Goal: Task Accomplishment & Management: Complete application form

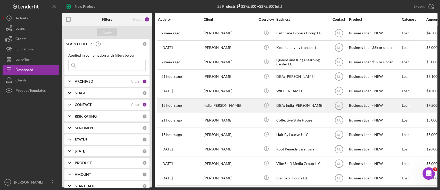
click at [218, 105] on div "India [PERSON_NAME]" at bounding box center [230, 106] width 52 height 14
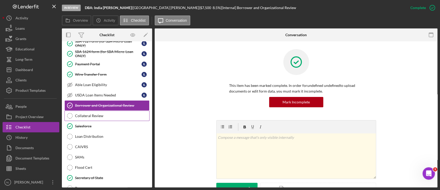
scroll to position [74, 0]
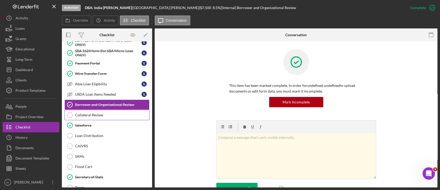
click at [107, 115] on div "Collateral Review" at bounding box center [112, 115] width 74 height 4
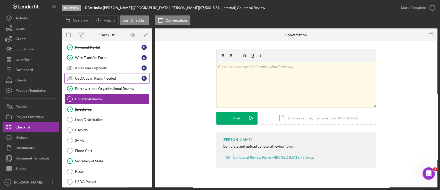
scroll to position [106, 0]
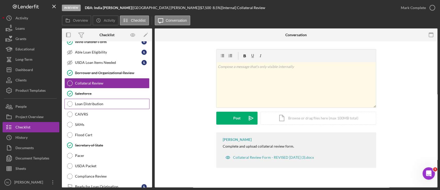
click at [101, 104] on div "Loan Distribution" at bounding box center [112, 104] width 74 height 4
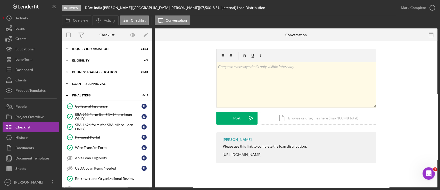
click at [94, 88] on div "Icon/Expander LOAN PRE-APPROVAL 2 / 2" at bounding box center [107, 83] width 90 height 10
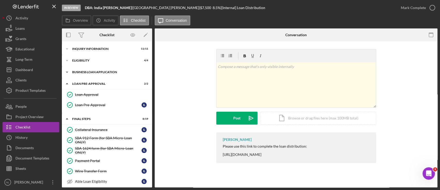
click at [94, 71] on div "BUSINESS LOAN APPLICATION" at bounding box center [109, 71] width 74 height 3
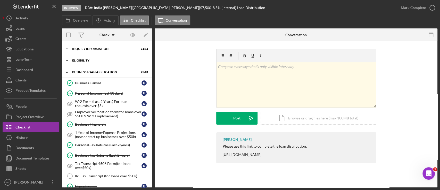
click at [93, 63] on div "Icon/Expander ELIGIBILITY 4 / 4" at bounding box center [107, 60] width 90 height 10
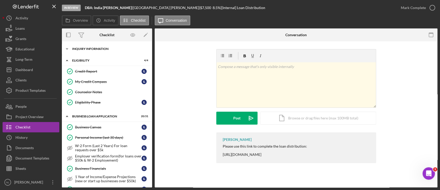
click at [89, 52] on div "Icon/Expander INQUIRY INFORMATION 11 / 11" at bounding box center [107, 49] width 90 height 10
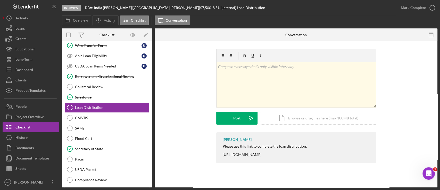
scroll to position [629, 0]
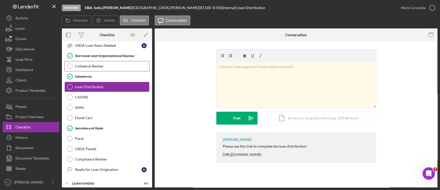
click at [93, 66] on link "Collateral Review Collateral Review" at bounding box center [106, 66] width 85 height 10
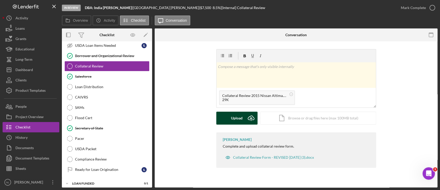
click at [242, 120] on div "Upload" at bounding box center [237, 117] width 12 height 13
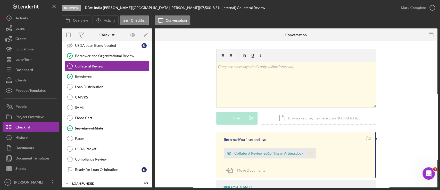
click at [311, 156] on icon "Icon/Star" at bounding box center [311, 153] width 10 height 10
click at [403, 7] on div "Mark Complete" at bounding box center [413, 8] width 25 height 10
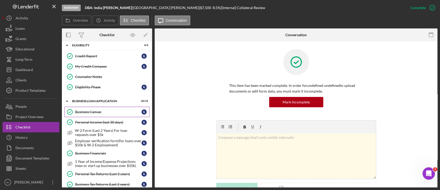
scroll to position [131, 0]
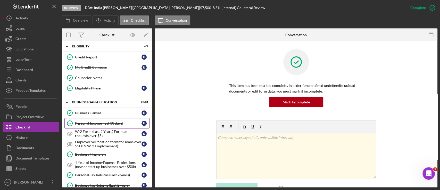
click at [106, 125] on link "Personal Income (last 30 days) Personal Income (last 30 days) I L" at bounding box center [106, 123] width 85 height 10
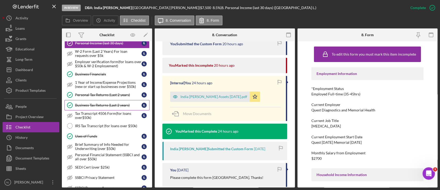
scroll to position [213, 0]
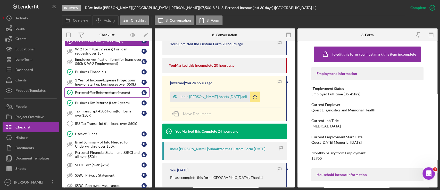
click at [96, 93] on link "Personal Tax Returns (Last 2 years) Personal Tax Returns (Last 2 years) I L" at bounding box center [106, 92] width 85 height 10
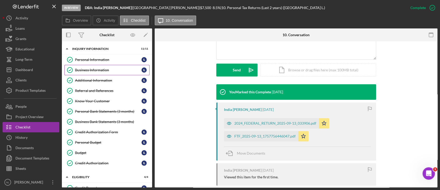
click at [105, 66] on link "Business Information Business Information I L" at bounding box center [106, 70] width 85 height 10
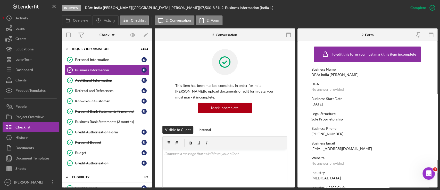
scroll to position [74, 0]
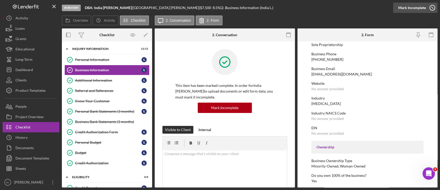
click at [431, 6] on icon "button" at bounding box center [432, 7] width 13 height 13
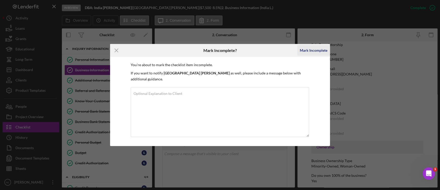
click at [315, 52] on div "Mark Incomplete" at bounding box center [314, 50] width 28 height 10
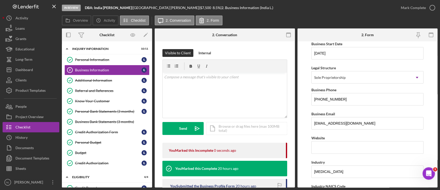
scroll to position [141, 0]
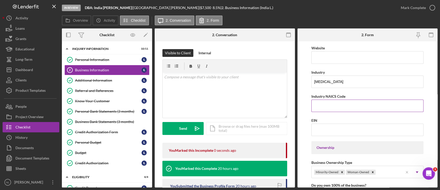
click at [329, 103] on input "Industry NAICS Code" at bounding box center [368, 105] width 112 height 12
paste input "621511"
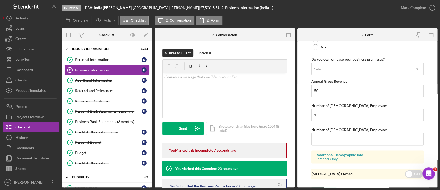
scroll to position [417, 0]
type input "621511"
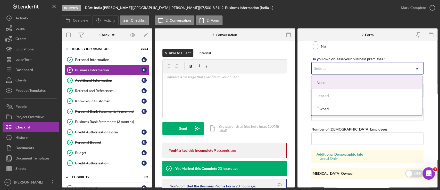
click at [325, 63] on div "Select..." at bounding box center [361, 68] width 99 height 12
click at [329, 94] on div "Leased" at bounding box center [367, 95] width 110 height 13
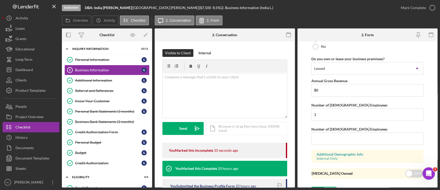
scroll to position [426, 0]
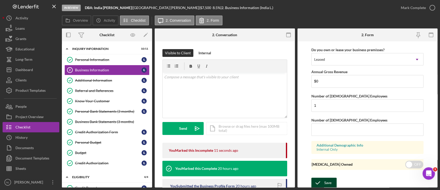
click at [329, 177] on div "Save" at bounding box center [328, 182] width 7 height 10
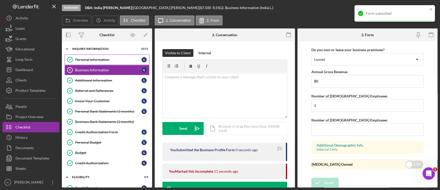
click at [98, 59] on div "Personal Information" at bounding box center [108, 60] width 67 height 4
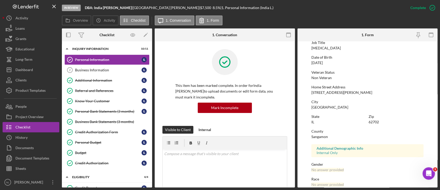
scroll to position [42, 0]
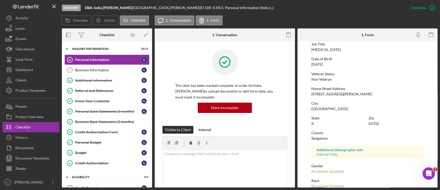
click at [339, 94] on div "[STREET_ADDRESS][PERSON_NAME]" at bounding box center [342, 94] width 61 height 4
copy div "[STREET_ADDRESS][PERSON_NAME]"
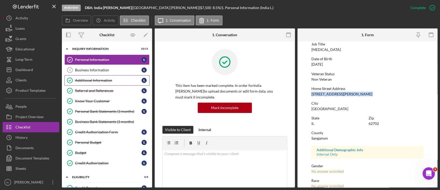
click at [116, 76] on link "Additional Information Additional Information I L" at bounding box center [106, 80] width 85 height 10
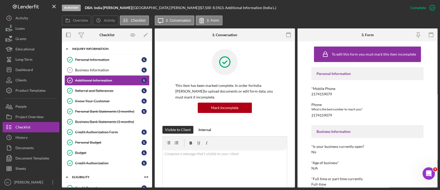
click at [99, 50] on div "Icon/Expander INQUIRY INFORMATION 10 / 11" at bounding box center [107, 49] width 90 height 11
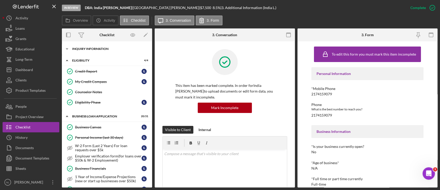
click at [96, 51] on div "Icon/Expander INQUIRY INFORMATION 10 / 11" at bounding box center [107, 49] width 90 height 10
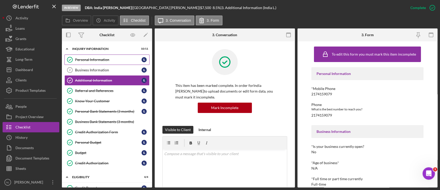
click at [95, 60] on div "Personal Information" at bounding box center [108, 60] width 67 height 4
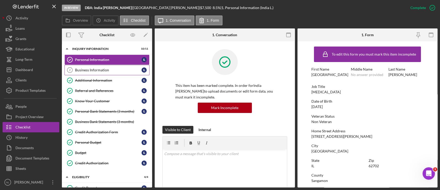
click at [99, 70] on div "Business Information" at bounding box center [108, 70] width 67 height 4
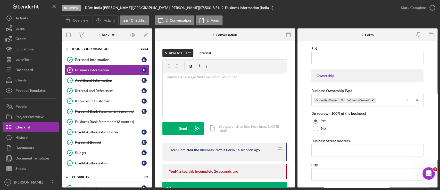
scroll to position [264, 0]
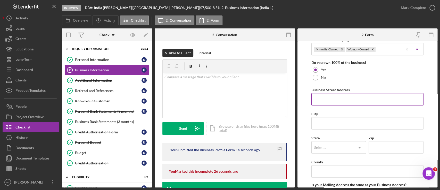
click at [330, 100] on input "Business Street Address" at bounding box center [368, 99] width 112 height 12
paste input "[STREET_ADDRESS][PERSON_NAME]"
type input "[STREET_ADDRESS][PERSON_NAME]"
click at [376, 144] on input "Zip" at bounding box center [396, 147] width 55 height 12
type input "62702"
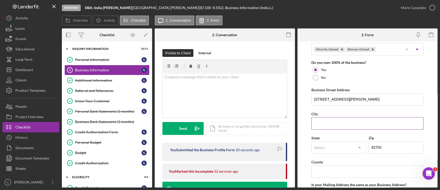
click at [333, 119] on input "City" at bounding box center [368, 123] width 112 height 12
type input "[GEOGRAPHIC_DATA]"
click at [322, 153] on div "State Select... Icon/Dropdown Arrow" at bounding box center [339, 146] width 55 height 24
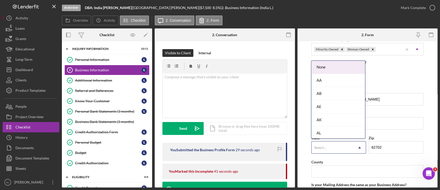
click at [324, 148] on div "Select..." at bounding box center [320, 147] width 12 height 4
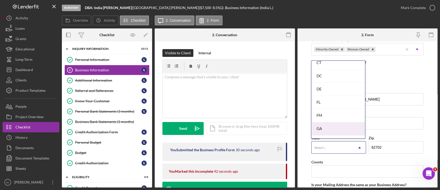
scroll to position [239, 0]
click at [333, 125] on div "IL" at bounding box center [339, 130] width 54 height 13
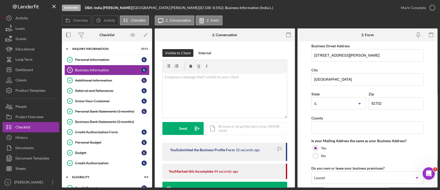
scroll to position [315, 0]
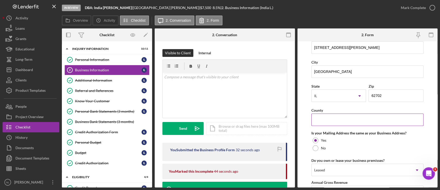
click at [324, 116] on input "County" at bounding box center [368, 119] width 112 height 12
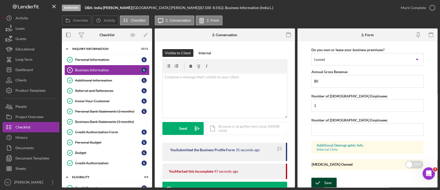
type input "Sangamon"
click at [325, 185] on div "Save" at bounding box center [328, 182] width 7 height 10
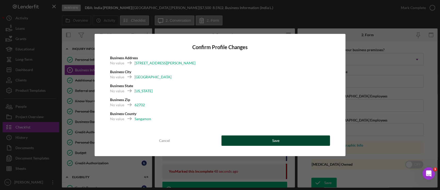
click at [310, 140] on button "Save" at bounding box center [276, 140] width 109 height 10
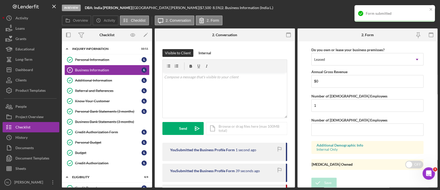
click at [429, 11] on div "Form submitted" at bounding box center [393, 13] width 73 height 8
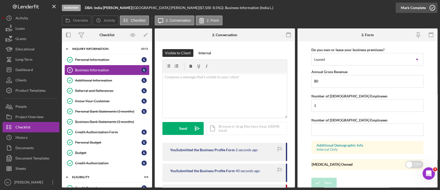
click at [409, 10] on div "Mark Complete" at bounding box center [413, 8] width 25 height 10
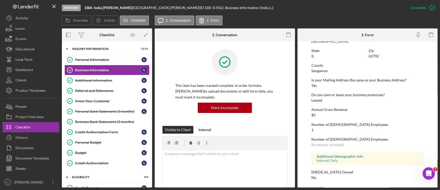
scroll to position [243, 0]
click at [125, 77] on link "Additional Information Additional Information I L" at bounding box center [106, 80] width 85 height 10
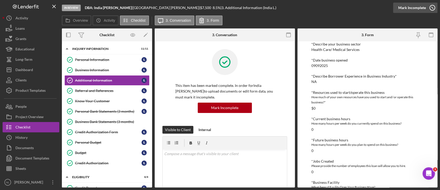
scroll to position [151, 0]
click at [425, 10] on div "Mark Incomplete" at bounding box center [413, 8] width 28 height 10
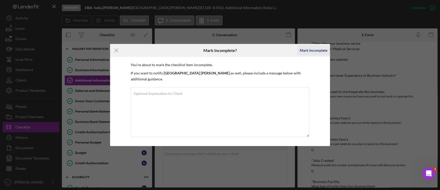
click at [311, 55] on div "Mark Incomplete" at bounding box center [314, 50] width 28 height 10
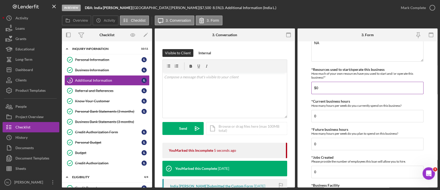
scroll to position [324, 0]
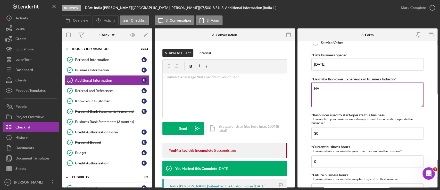
click at [340, 100] on textarea "NA" at bounding box center [368, 94] width 112 height 25
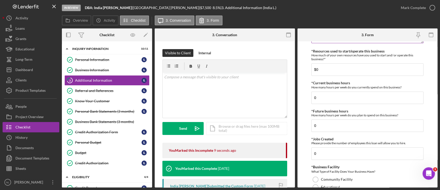
scroll to position [401, 0]
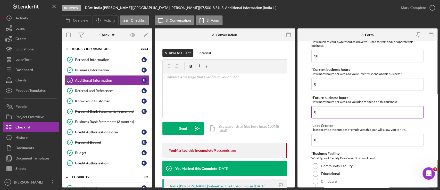
type textarea "Since [DATE]"
click at [331, 109] on input "0" at bounding box center [368, 112] width 112 height 12
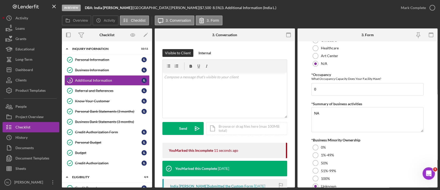
scroll to position [552, 0]
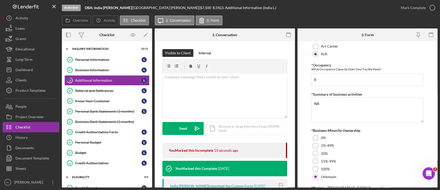
type input "40"
click at [329, 107] on textarea "NA" at bounding box center [368, 109] width 112 height 25
click at [319, 102] on textarea "Ofeer [MEDICAL_DATA] services" at bounding box center [368, 109] width 112 height 25
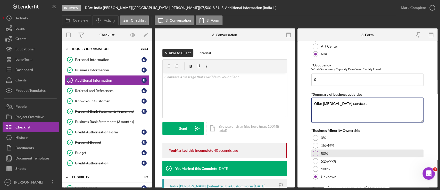
scroll to position [619, 0]
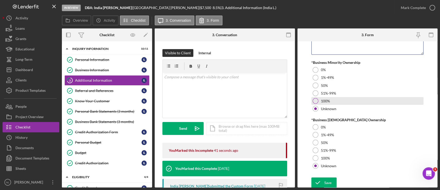
type textarea "Offer [MEDICAL_DATA] services"
click at [316, 98] on div at bounding box center [316, 101] width 6 height 6
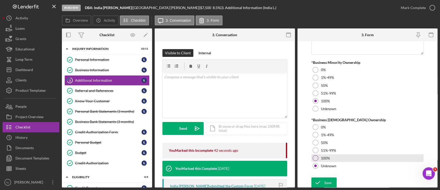
click at [315, 158] on div at bounding box center [316, 158] width 6 height 6
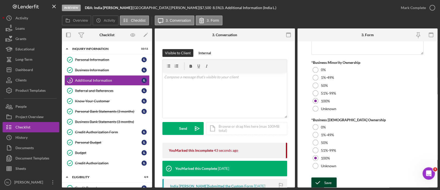
click at [322, 178] on icon "submit" at bounding box center [318, 182] width 13 height 13
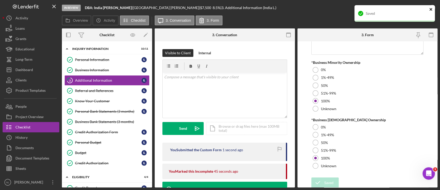
click at [433, 10] on icon "close" at bounding box center [432, 9] width 4 height 4
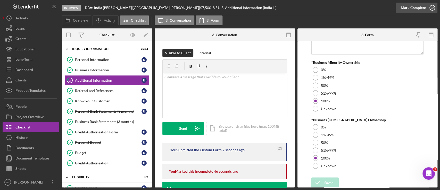
click at [423, 11] on div "Mark Complete" at bounding box center [413, 8] width 25 height 10
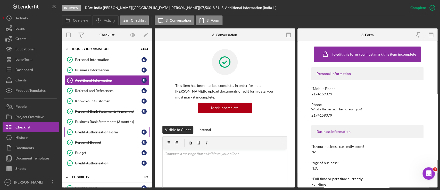
scroll to position [70, 0]
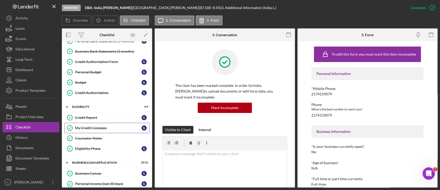
click at [93, 123] on link "My Credit Compass My Credit Compass I L" at bounding box center [106, 128] width 85 height 10
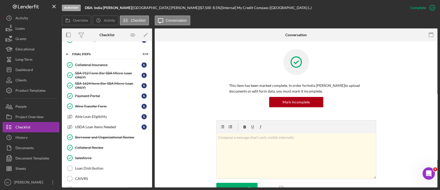
scroll to position [629, 0]
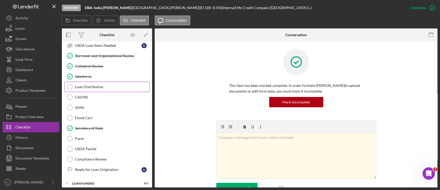
click at [90, 85] on div "Loan Distribution" at bounding box center [112, 87] width 74 height 4
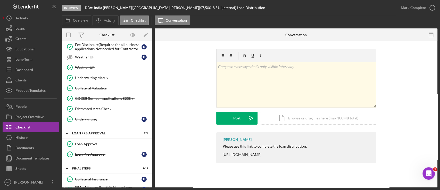
scroll to position [629, 0]
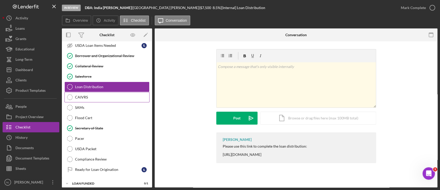
click at [105, 92] on link "CAIVRS CAIVRS" at bounding box center [106, 97] width 85 height 10
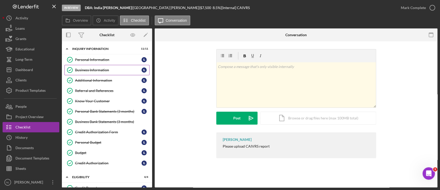
click at [107, 69] on div "Business Information" at bounding box center [108, 70] width 67 height 4
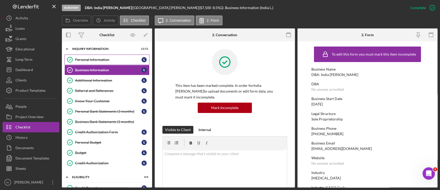
click at [104, 62] on link "Personal Information Personal Information I L" at bounding box center [106, 59] width 85 height 10
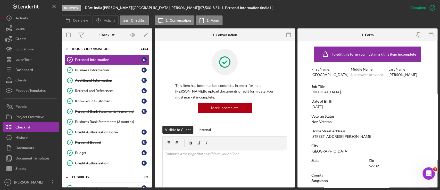
scroll to position [27, 0]
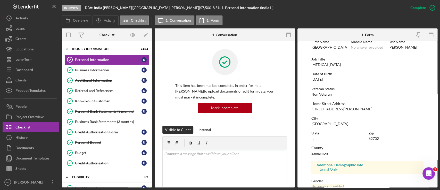
click at [333, 108] on div "[STREET_ADDRESS][PERSON_NAME]" at bounding box center [342, 109] width 61 height 4
copy div "[STREET_ADDRESS][PERSON_NAME]"
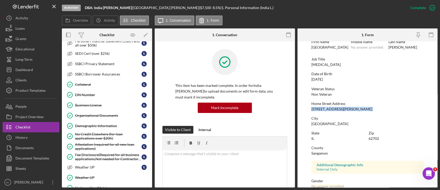
scroll to position [340, 0]
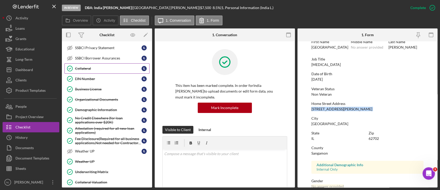
click at [100, 71] on link "Collateral Collateral I L" at bounding box center [106, 68] width 85 height 10
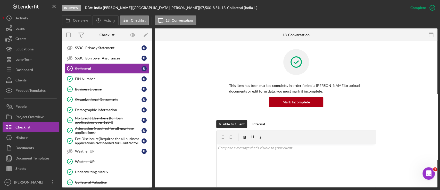
scroll to position [134, 0]
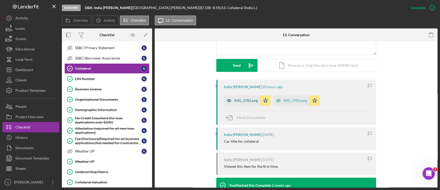
click at [248, 103] on div "IMG_3782.png" at bounding box center [242, 100] width 36 height 10
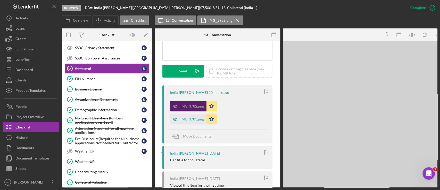
scroll to position [140, 0]
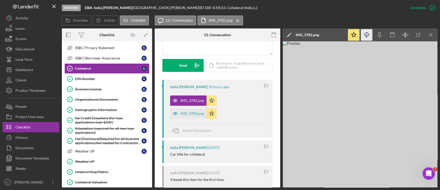
click at [370, 34] on icon "Icon/Download" at bounding box center [367, 35] width 12 height 12
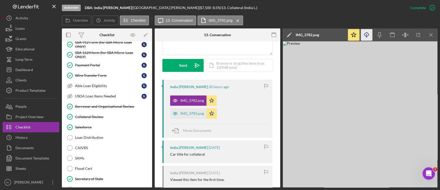
scroll to position [481, 0]
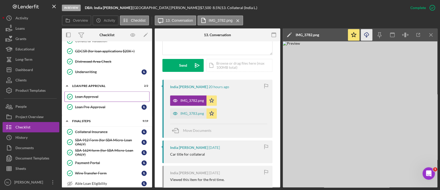
click at [105, 95] on div "Loan Approval" at bounding box center [112, 96] width 74 height 4
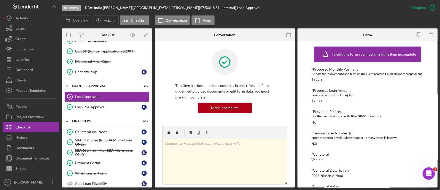
click at [320, 82] on div "$127.1" at bounding box center [317, 80] width 11 height 4
click at [335, 98] on div "Final loan request including fees" at bounding box center [368, 94] width 112 height 5
click at [319, 82] on div "$127.1" at bounding box center [317, 80] width 11 height 4
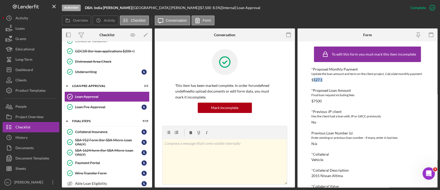
copy div "127.1"
click at [41, 104] on button "People" at bounding box center [31, 106] width 57 height 10
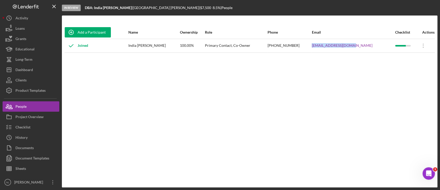
drag, startPoint x: 370, startPoint y: 44, endPoint x: 319, endPoint y: 49, distance: 51.1
click at [319, 49] on tr "Joined [GEOGRAPHIC_DATA] [PERSON_NAME] 100.00% Primary Contact, Co-Owner [PHONE…" at bounding box center [249, 46] width 371 height 14
copy tr "[EMAIL_ADDRESS][DOMAIN_NAME]"
click at [38, 128] on button "Checklist" at bounding box center [31, 127] width 57 height 10
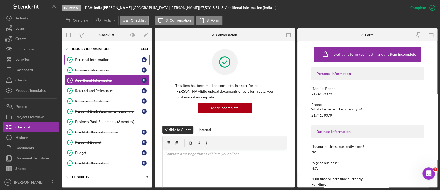
click at [86, 64] on link "Personal Information Personal Information I L" at bounding box center [106, 59] width 85 height 10
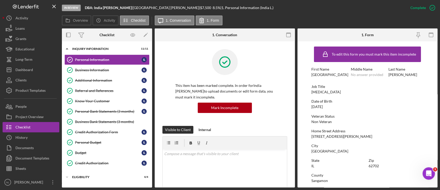
click at [323, 134] on div "[STREET_ADDRESS][PERSON_NAME]" at bounding box center [342, 136] width 61 height 4
copy div "[STREET_ADDRESS][PERSON_NAME]"
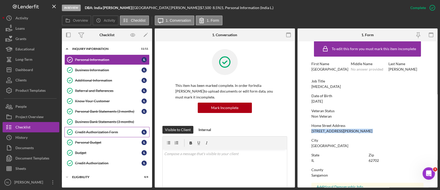
scroll to position [43, 0]
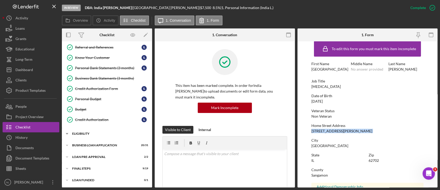
click at [118, 133] on div "ELIGIBILITY" at bounding box center [109, 133] width 74 height 3
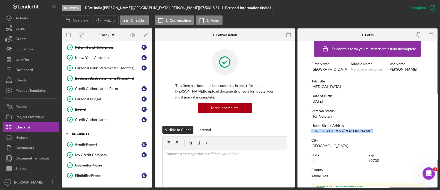
scroll to position [87, 0]
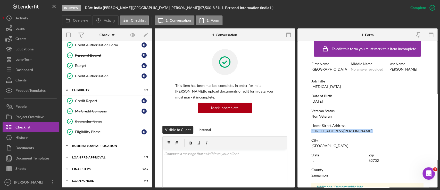
click at [111, 145] on div "BUSINESS LOAN APPLICATION" at bounding box center [109, 145] width 74 height 3
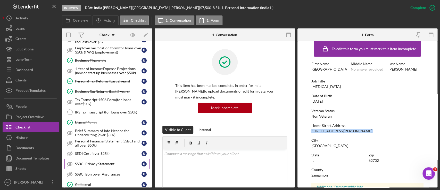
scroll to position [301, 0]
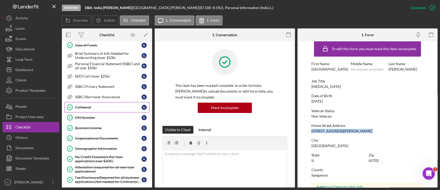
click at [87, 102] on link "Collateral Collateral I L" at bounding box center [106, 107] width 85 height 10
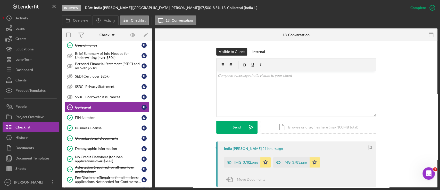
scroll to position [73, 0]
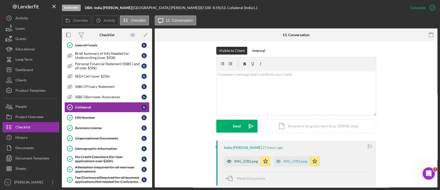
click at [244, 156] on div "IMG_3782.png" at bounding box center [242, 161] width 36 height 10
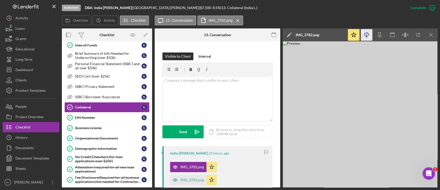
click at [368, 38] on icon "Icon/Download" at bounding box center [367, 35] width 12 height 12
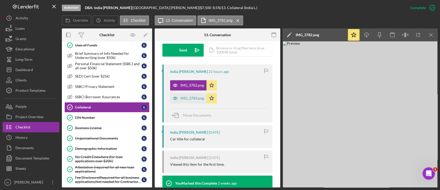
scroll to position [156, 0]
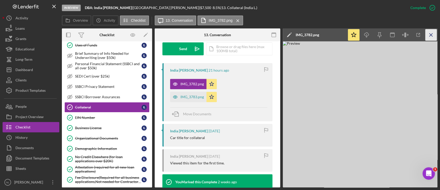
click at [428, 31] on icon "Icon/Menu Close" at bounding box center [432, 35] width 12 height 12
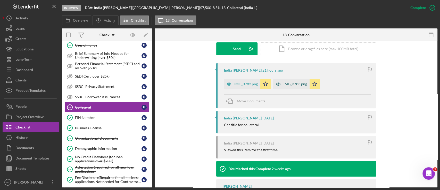
click at [295, 83] on div "IMG_3783.png" at bounding box center [295, 84] width 23 height 4
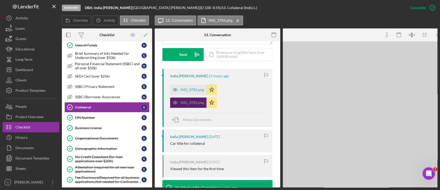
scroll to position [156, 0]
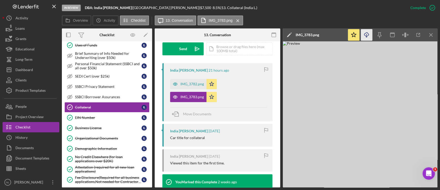
click at [365, 34] on icon "Icon/Download" at bounding box center [367, 35] width 12 height 12
click at [96, 115] on div "EIN Number" at bounding box center [108, 117] width 67 height 4
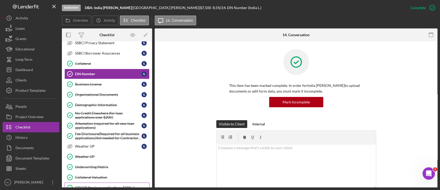
scroll to position [338, 0]
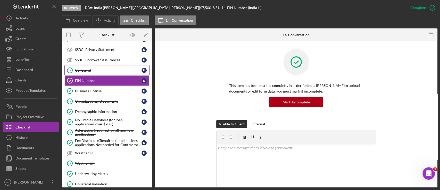
click at [90, 70] on div "Collateral" at bounding box center [108, 70] width 67 height 4
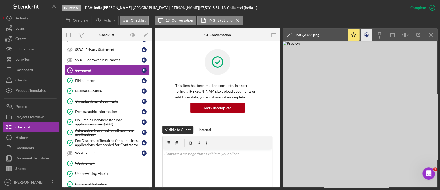
click at [366, 33] on icon "button" at bounding box center [367, 34] width 4 height 3
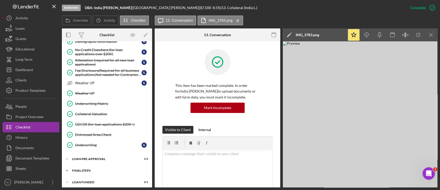
click at [100, 169] on div "FINAL STEPS" at bounding box center [109, 170] width 74 height 3
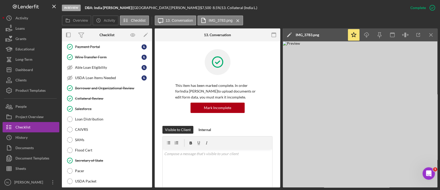
scroll to position [606, 0]
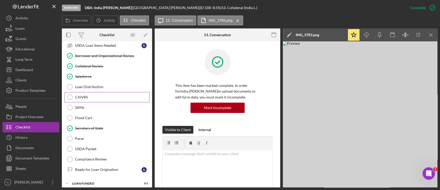
click at [94, 92] on link "CAIVRS CAIVRS" at bounding box center [106, 97] width 85 height 10
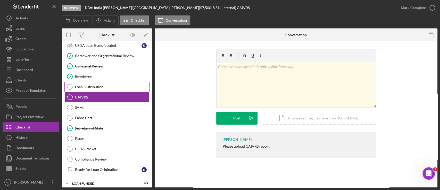
click at [93, 85] on div "Loan Distribution" at bounding box center [112, 87] width 74 height 4
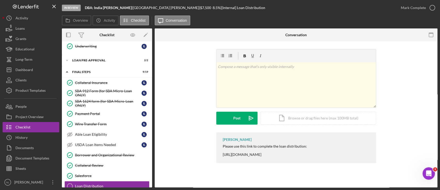
scroll to position [446, 0]
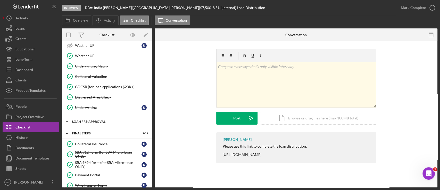
click at [98, 120] on div "LOAN PRE-APPROVAL" at bounding box center [109, 121] width 74 height 3
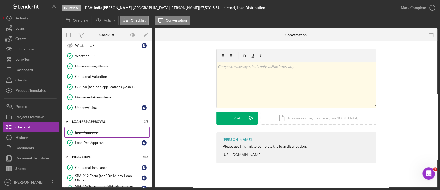
click at [97, 131] on div "Loan Approval" at bounding box center [112, 132] width 74 height 4
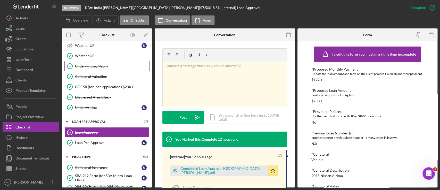
scroll to position [384, 0]
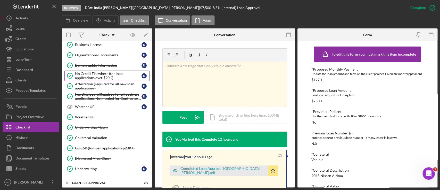
click at [98, 71] on div "No Credit Elsewhere (for loan applications over $20K)" at bounding box center [108, 75] width 67 height 8
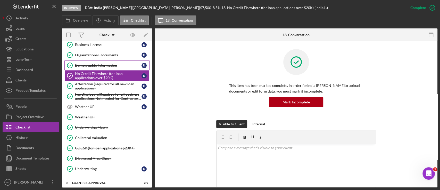
click at [96, 63] on div "Demographic Information" at bounding box center [108, 65] width 67 height 4
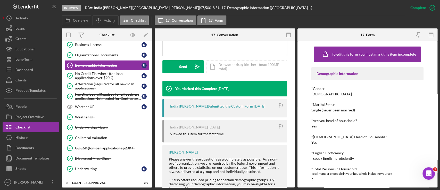
scroll to position [142, 0]
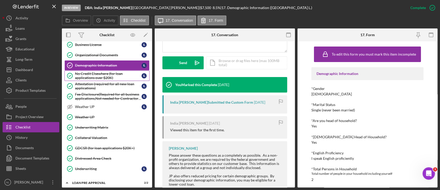
click at [105, 77] on link "No Credit Elsewhere (for loan applications over $20K) No Credit Elsewhere (for …" at bounding box center [106, 75] width 85 height 10
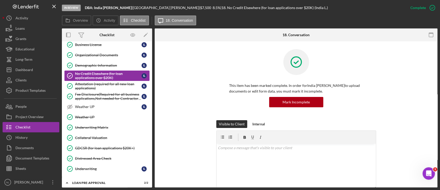
click at [104, 81] on link "Attestation (required for all new loan applications) Attestation (required for …" at bounding box center [106, 86] width 85 height 10
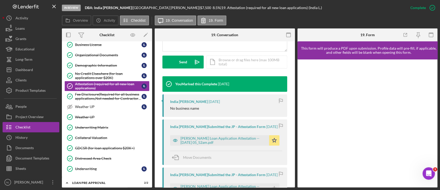
scroll to position [150, 0]
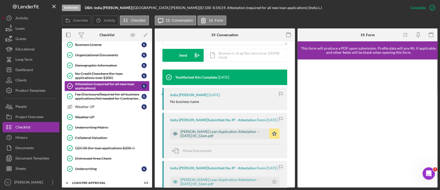
click at [233, 133] on div "[PERSON_NAME] Loan Application Attestation -- [DATE] 05_52am.pdf" at bounding box center [224, 133] width 86 height 8
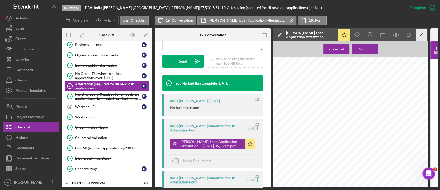
click at [421, 33] on icon "Icon/Menu Close" at bounding box center [422, 35] width 12 height 12
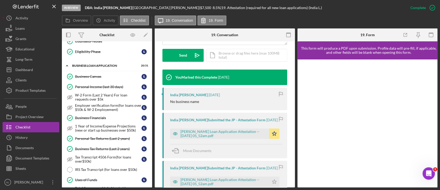
scroll to position [167, 0]
click at [104, 88] on link "Personal Income (last 30 days) Personal Income (last 30 days) I L" at bounding box center [106, 87] width 85 height 10
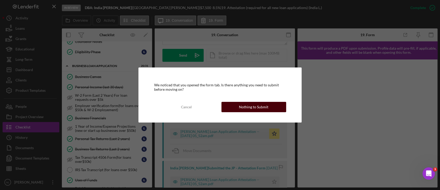
click at [234, 110] on button "Nothing to Submit" at bounding box center [254, 107] width 65 height 10
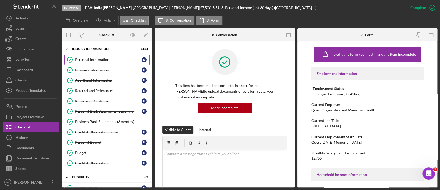
click at [96, 57] on link "Personal Information Personal Information I L" at bounding box center [106, 59] width 85 height 10
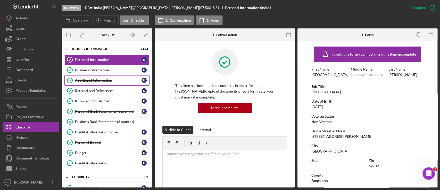
click at [99, 85] on link "Referral and References Referral and References I L" at bounding box center [106, 90] width 85 height 10
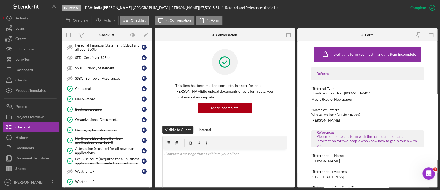
scroll to position [328, 0]
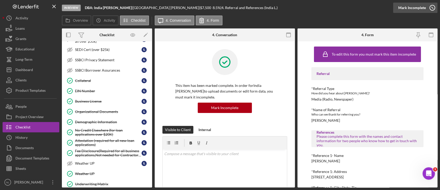
click at [414, 9] on div "Mark Incomplete" at bounding box center [413, 8] width 28 height 10
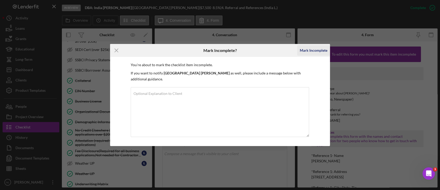
click at [307, 52] on div "Mark Incomplete" at bounding box center [314, 50] width 28 height 10
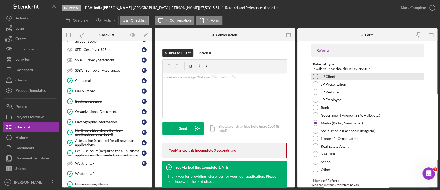
click at [318, 77] on div at bounding box center [316, 77] width 6 height 6
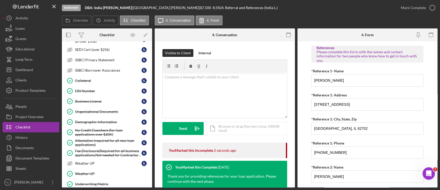
scroll to position [246, 0]
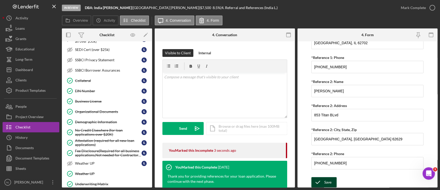
click at [328, 180] on div "Save" at bounding box center [328, 182] width 7 height 10
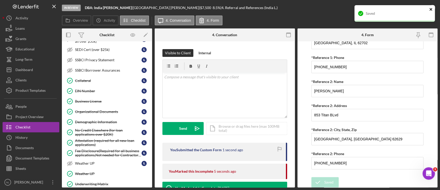
click at [430, 9] on icon "close" at bounding box center [432, 9] width 4 height 4
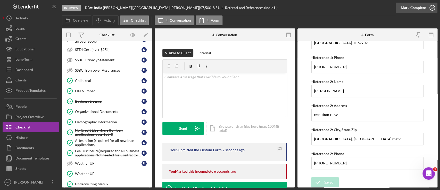
click at [417, 11] on div "Mark Complete" at bounding box center [413, 8] width 25 height 10
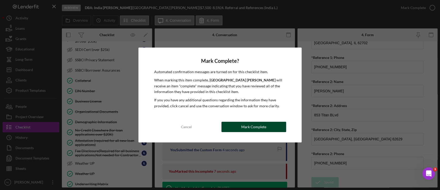
click at [243, 126] on div "Mark Complete" at bounding box center [253, 127] width 25 height 10
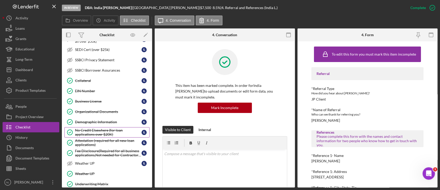
scroll to position [629, 0]
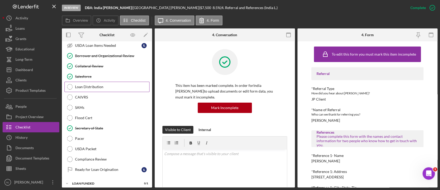
click at [95, 85] on div "Loan Distribution" at bounding box center [112, 87] width 74 height 4
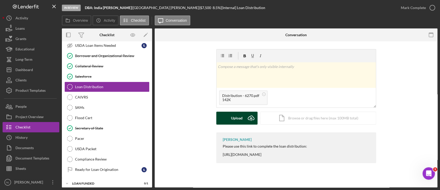
click at [243, 117] on button "Upload Icon/Upload" at bounding box center [236, 117] width 41 height 13
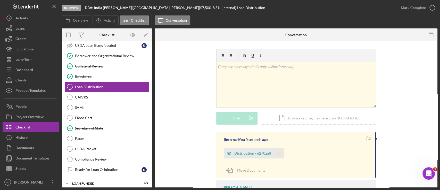
click at [281, 154] on icon "Icon/Star" at bounding box center [279, 153] width 10 height 10
click at [417, 6] on div "Mark Complete" at bounding box center [413, 8] width 25 height 10
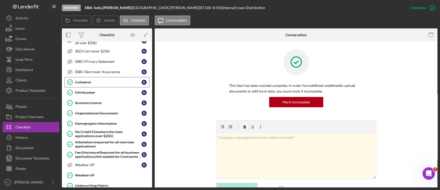
scroll to position [324, 0]
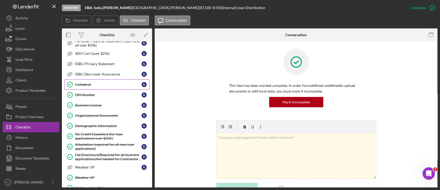
click at [91, 82] on div "Collateral" at bounding box center [108, 84] width 67 height 4
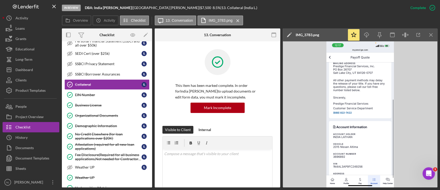
scroll to position [102, 0]
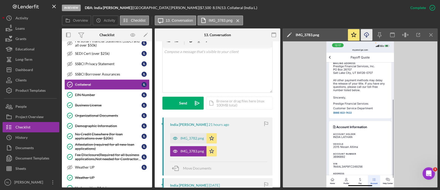
click at [368, 37] on icon "Icon/Download" at bounding box center [367, 35] width 12 height 12
click at [186, 137] on div "IMG_3782.png" at bounding box center [192, 138] width 23 height 4
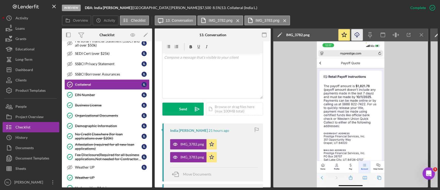
click at [354, 36] on icon "Icon/Download" at bounding box center [358, 35] width 12 height 12
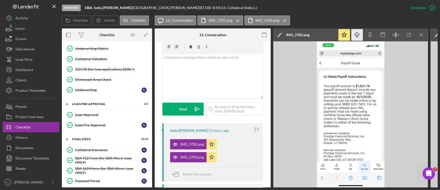
scroll to position [631, 0]
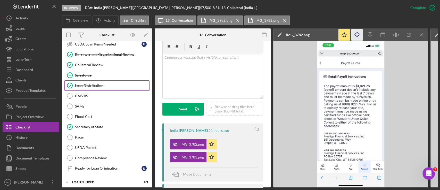
click at [86, 83] on div "Loan Distribution" at bounding box center [112, 85] width 74 height 4
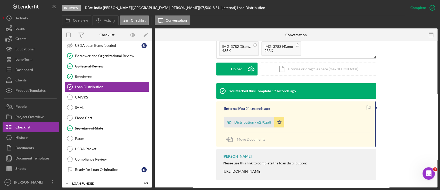
scroll to position [122, 0]
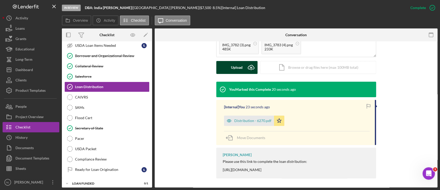
click at [232, 69] on div "Upload" at bounding box center [237, 67] width 12 height 13
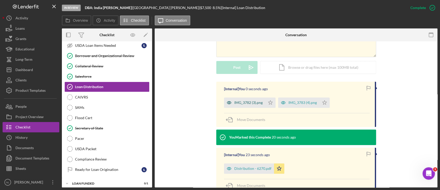
click at [253, 106] on div "IMG_3782 (3).png" at bounding box center [244, 102] width 41 height 10
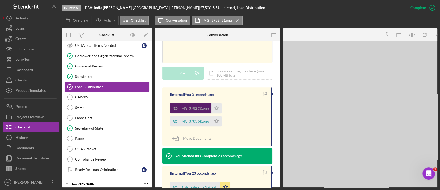
scroll to position [127, 0]
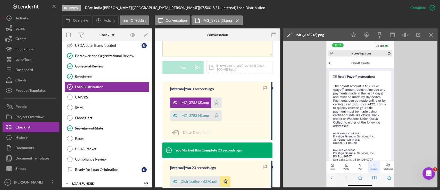
click at [438, 33] on div "In Review DBA: [GEOGRAPHIC_DATA] [PERSON_NAME] | [GEOGRAPHIC_DATA] [PERSON_NAME…" at bounding box center [220, 95] width 440 height 190
click at [433, 36] on icon "Icon/Menu Close" at bounding box center [432, 35] width 12 height 12
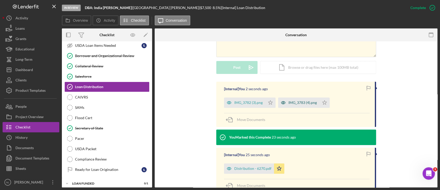
click at [291, 104] on div "IMG_3783 (4).png" at bounding box center [303, 102] width 28 height 4
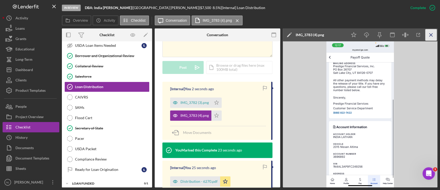
click at [427, 35] on icon "Icon/Menu Close" at bounding box center [432, 35] width 12 height 12
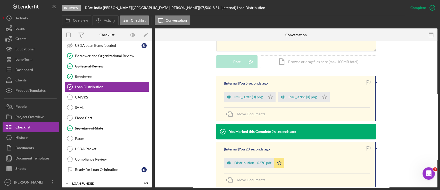
scroll to position [122, 0]
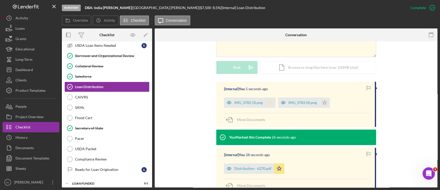
click at [267, 107] on icon "Icon/Star" at bounding box center [270, 102] width 10 height 10
click at [326, 102] on polygon "button" at bounding box center [324, 102] width 4 height 4
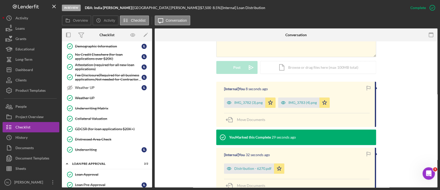
scroll to position [403, 0]
click at [27, 67] on div "Dashboard" at bounding box center [24, 70] width 18 height 12
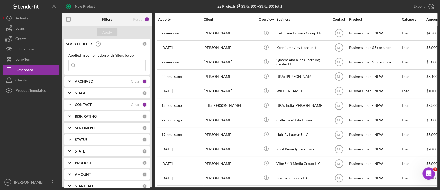
click at [86, 100] on div "CONTACT Clear 1" at bounding box center [111, 104] width 72 height 10
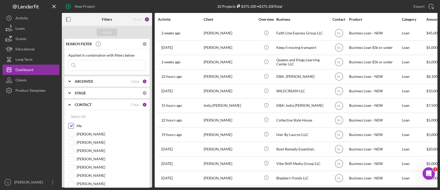
click at [73, 126] on input "Me" at bounding box center [71, 125] width 5 height 5
checkbox input "false"
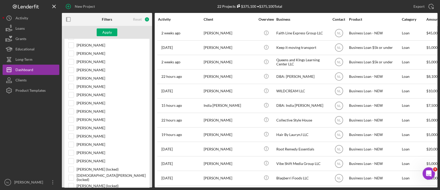
scroll to position [114, 0]
click at [72, 119] on input "[PERSON_NAME]" at bounding box center [71, 118] width 5 height 5
checkbox input "true"
click at [99, 35] on button "Apply" at bounding box center [107, 32] width 21 height 8
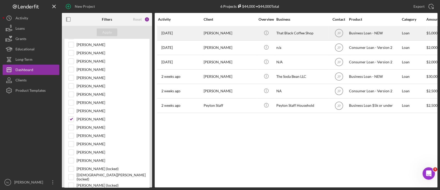
click at [225, 34] on div "[PERSON_NAME]" at bounding box center [230, 33] width 52 height 14
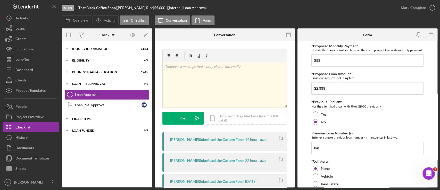
click at [97, 116] on div "Icon/Expander FINAL STEPS 0 / 19" at bounding box center [107, 119] width 90 height 10
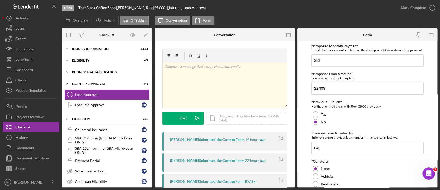
click at [84, 69] on div "Icon/Expander BUSINESS LOAN APPLICATION 19 / 27" at bounding box center [107, 72] width 90 height 10
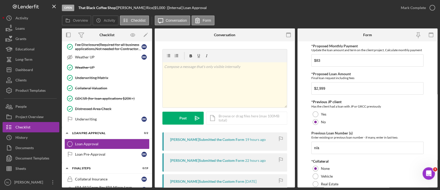
scroll to position [233, 0]
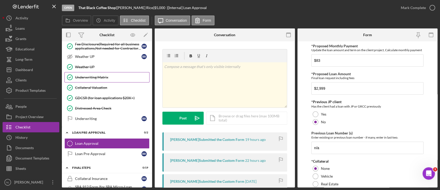
click at [113, 80] on link "Underwriting Matrix Underwriting Matrix" at bounding box center [106, 77] width 85 height 10
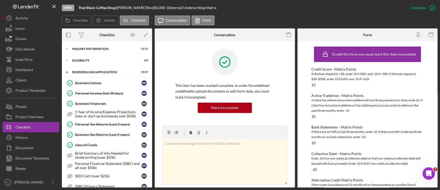
click at [90, 62] on div "ELIGIBILITY" at bounding box center [109, 60] width 74 height 3
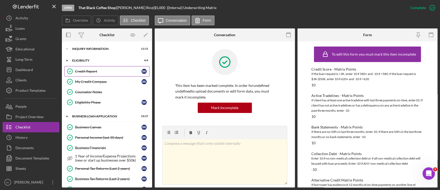
click at [95, 72] on div "Credit Report" at bounding box center [108, 71] width 67 height 4
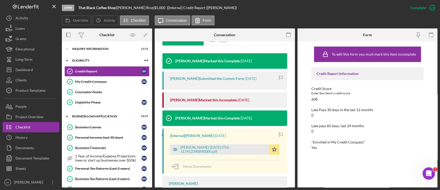
scroll to position [165, 0]
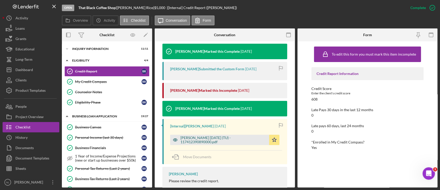
click at [217, 141] on div "[PERSON_NAME] [DATE] (TU) - 117412390890000.pdf" at bounding box center [224, 139] width 86 height 8
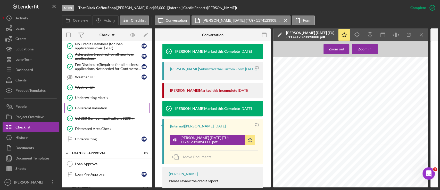
scroll to position [256, 0]
click at [107, 96] on div "Underwriting Matrix" at bounding box center [112, 98] width 74 height 4
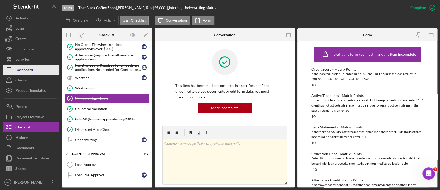
click at [47, 68] on button "Icon/Dashboard Dashboard" at bounding box center [31, 69] width 57 height 10
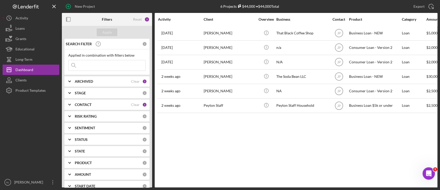
click at [96, 86] on div "ARCHIVED Clear 1" at bounding box center [111, 81] width 72 height 10
click at [78, 128] on b "STAGE" at bounding box center [80, 127] width 11 height 4
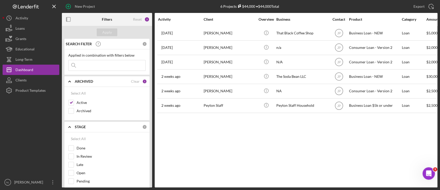
click at [78, 128] on b "STAGE" at bounding box center [80, 127] width 11 height 4
click at [79, 136] on b "CONTACT" at bounding box center [83, 138] width 17 height 4
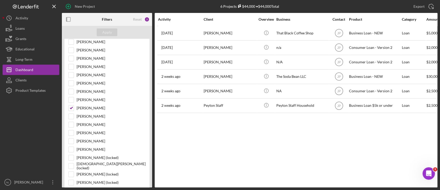
scroll to position [163, 0]
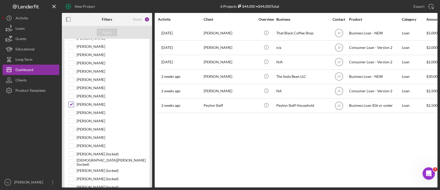
click at [70, 104] on input "[PERSON_NAME]" at bounding box center [71, 104] width 5 height 5
checkbox input "false"
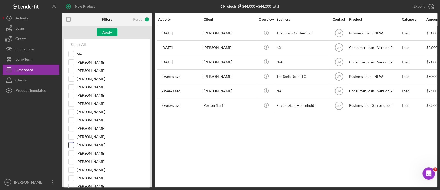
scroll to position [96, 0]
click at [70, 62] on input "Me" at bounding box center [71, 62] width 5 height 5
checkbox input "true"
click at [108, 32] on div "Apply" at bounding box center [107, 32] width 10 height 8
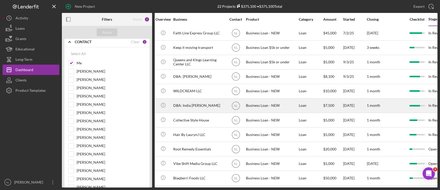
scroll to position [0, 145]
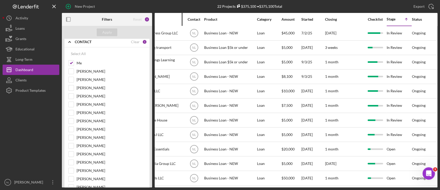
click at [165, 21] on div "Business" at bounding box center [158, 19] width 52 height 4
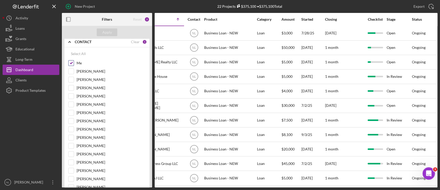
scroll to position [0, 0]
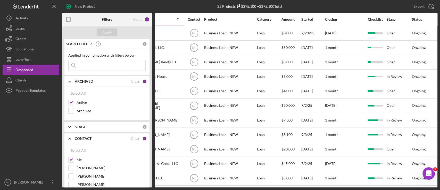
click at [193, 5] on div "22 Projects $375,100 • $375,100 Total" at bounding box center [249, 6] width 125 height 13
click at [26, 85] on div "Clients" at bounding box center [20, 81] width 11 height 12
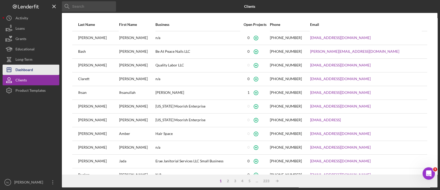
click at [25, 72] on div "Dashboard" at bounding box center [24, 70] width 18 height 12
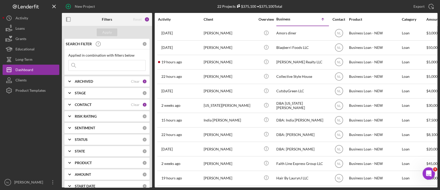
click at [166, 19] on div "Activity" at bounding box center [180, 19] width 45 height 4
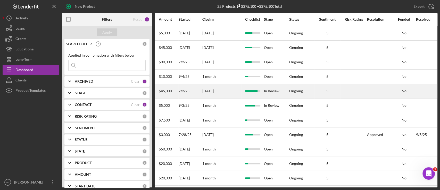
scroll to position [0, 277]
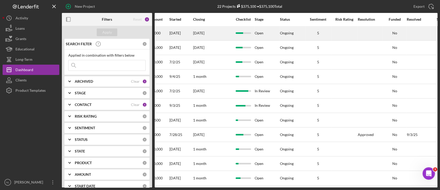
click at [306, 40] on td "5" at bounding box center [318, 33] width 26 height 14
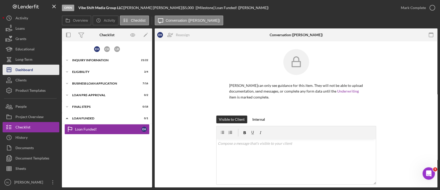
click at [31, 70] on div "Dashboard" at bounding box center [24, 70] width 18 height 12
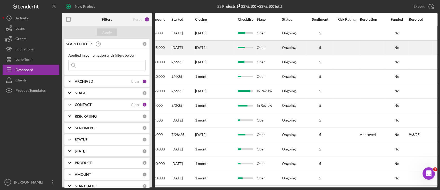
scroll to position [0, 277]
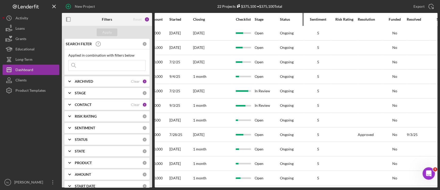
click at [285, 19] on div "Status" at bounding box center [292, 19] width 25 height 4
click at [261, 18] on div "Stage" at bounding box center [267, 19] width 25 height 4
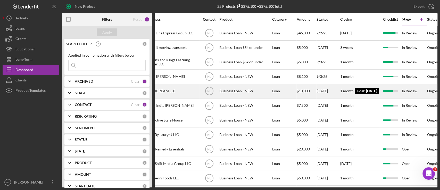
scroll to position [0, 0]
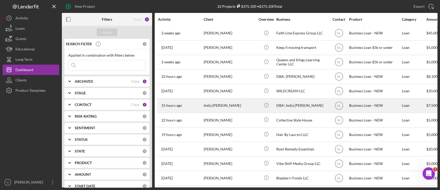
click at [217, 106] on div "India [PERSON_NAME]" at bounding box center [230, 106] width 52 height 14
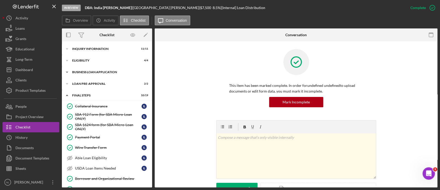
click at [90, 70] on div "Icon/Expander BUSINESS LOAN APPLICATION 20 / 31" at bounding box center [107, 72] width 90 height 10
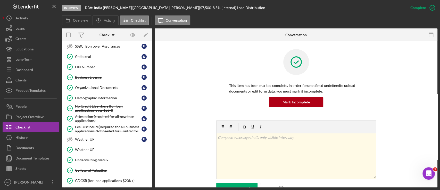
scroll to position [192, 0]
click at [95, 92] on link "Demographic Information Demographic Information I L" at bounding box center [106, 97] width 85 height 10
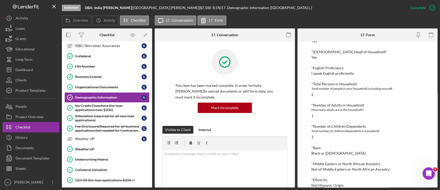
scroll to position [118, 0]
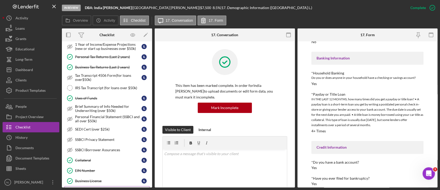
scroll to position [18, 0]
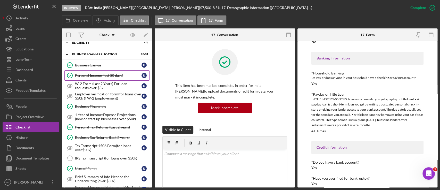
click at [110, 77] on div "Personal Income (last 30 days)" at bounding box center [108, 75] width 67 height 4
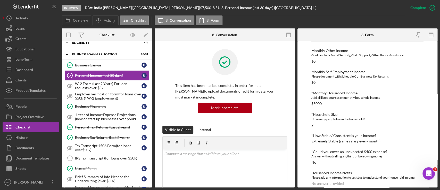
scroll to position [144, 0]
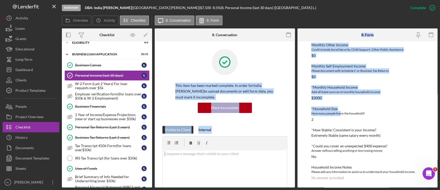
drag, startPoint x: 340, startPoint y: 112, endPoint x: 142, endPoint y: -18, distance: 237.0
click at [142, 0] on html "In Review DBA: [GEOGRAPHIC_DATA] [PERSON_NAME] | [GEOGRAPHIC_DATA] [PERSON_NAME…" at bounding box center [220, 95] width 440 height 190
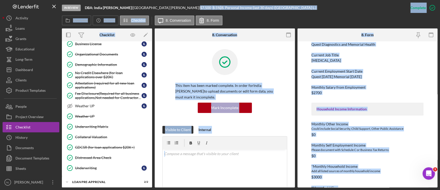
scroll to position [225, 0]
click at [97, 60] on link "Demographic Information Demographic Information I L" at bounding box center [106, 64] width 85 height 10
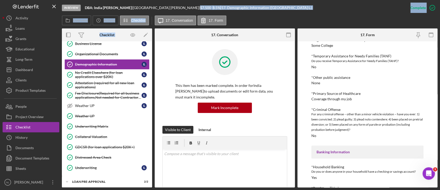
scroll to position [417, 0]
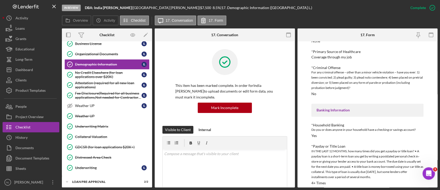
click at [317, 127] on div "Do you or does anyone in your household have a checking or savings account?" at bounding box center [368, 129] width 112 height 5
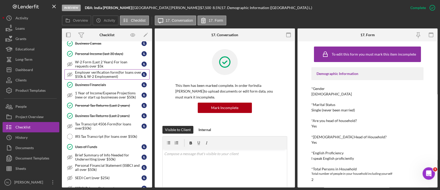
scroll to position [35, 0]
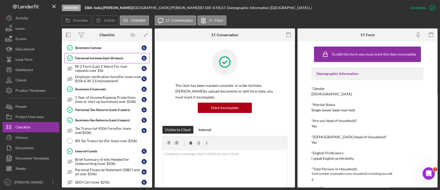
click at [101, 62] on link "Personal Income (last 30 days) Personal Income (last 30 days) I L" at bounding box center [106, 58] width 85 height 10
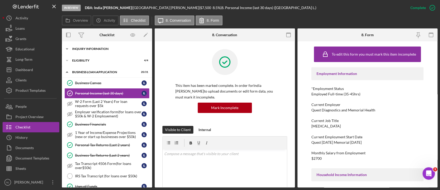
click at [92, 48] on div "INQUIRY INFORMATION" at bounding box center [109, 48] width 74 height 3
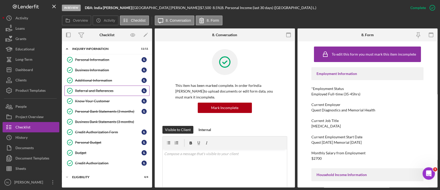
click at [114, 94] on link "Referral and References Referral and References I L" at bounding box center [106, 90] width 85 height 10
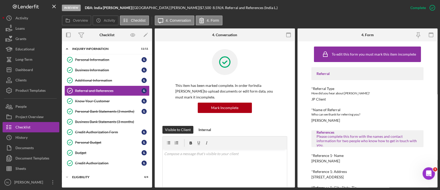
scroll to position [95, 0]
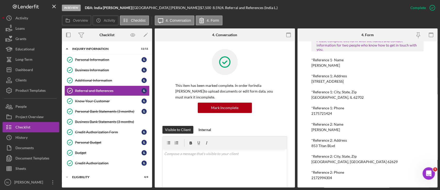
click at [325, 112] on div "2175721424" at bounding box center [322, 113] width 21 height 4
copy div "2175721424"
click at [324, 176] on div "2172994304" at bounding box center [322, 177] width 21 height 4
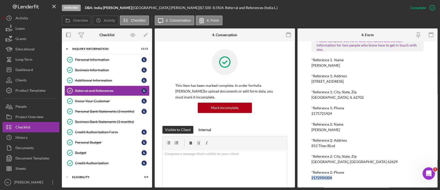
copy div "2172994304"
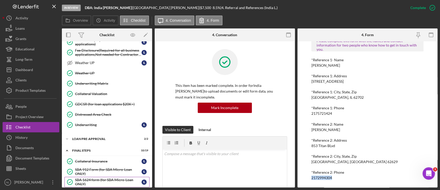
scroll to position [384, 0]
click at [99, 83] on div "Underwriting Matrix" at bounding box center [112, 84] width 74 height 4
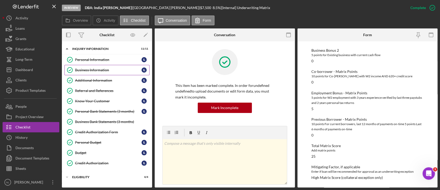
click at [100, 68] on div "Business Information" at bounding box center [108, 70] width 67 height 4
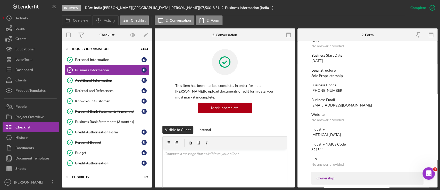
scroll to position [46, 0]
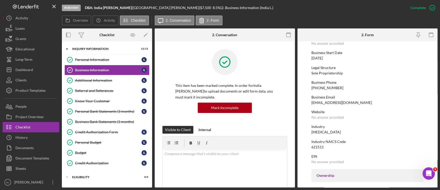
click at [325, 88] on div "[PHONE_NUMBER]" at bounding box center [328, 88] width 32 height 4
click at [323, 88] on div "[PHONE_NUMBER]" at bounding box center [328, 88] width 32 height 4
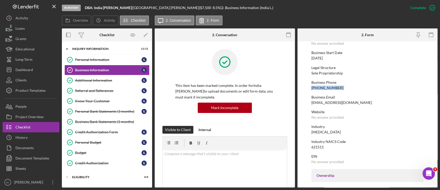
copy div "[PHONE_NUMBER]"
click at [88, 80] on div "Additional Information" at bounding box center [108, 80] width 67 height 4
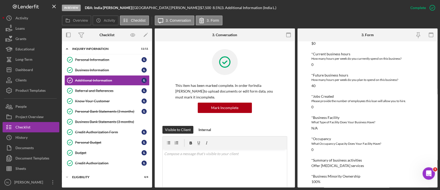
scroll to position [235, 0]
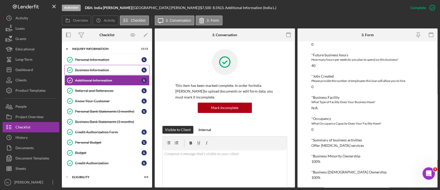
click at [89, 70] on div "Business Information" at bounding box center [108, 70] width 67 height 4
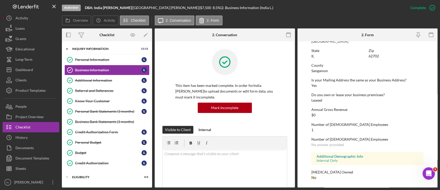
scroll to position [160, 0]
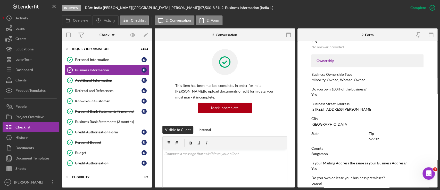
click at [325, 109] on div "[STREET_ADDRESS][PERSON_NAME]" at bounding box center [342, 109] width 61 height 4
copy div "[STREET_ADDRESS][PERSON_NAME]"
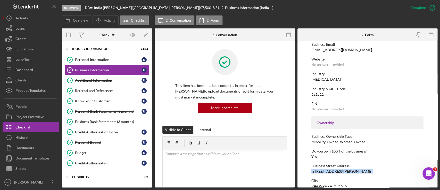
scroll to position [98, 0]
click at [320, 94] on div "621511" at bounding box center [318, 95] width 12 height 4
copy div "621511"
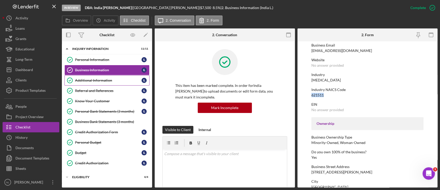
click at [119, 81] on div "Additional Information" at bounding box center [108, 80] width 67 height 4
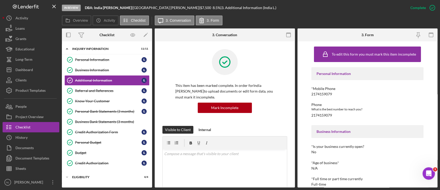
scroll to position [235, 0]
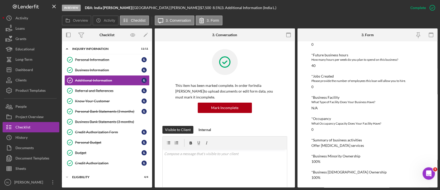
click at [326, 123] on div "What Occupancy Capacity Does Your Facility Have?" at bounding box center [368, 123] width 112 height 5
click at [335, 146] on div "Offer [MEDICAL_DATA] services" at bounding box center [338, 145] width 53 height 4
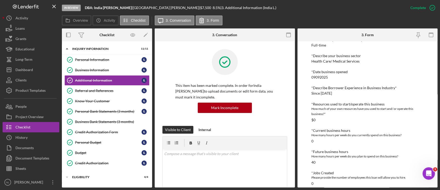
scroll to position [70, 0]
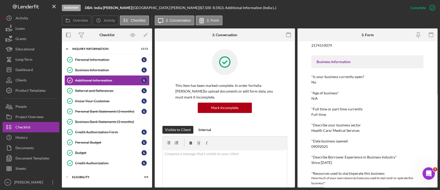
click at [318, 164] on div "Since [DATE]" at bounding box center [322, 162] width 21 height 4
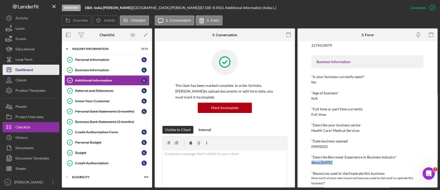
click at [32, 74] on div "Dashboard" at bounding box center [24, 70] width 18 height 12
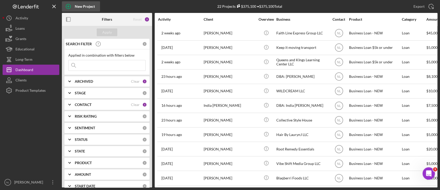
click at [75, 11] on div "New Project" at bounding box center [85, 6] width 20 height 10
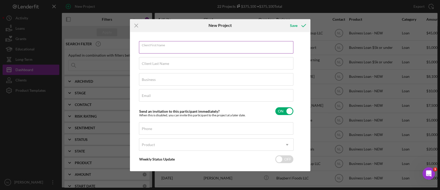
click at [175, 50] on input "Client First Name" at bounding box center [216, 47] width 155 height 12
type input "[PERSON_NAME]"
click at [161, 67] on input "Client Last Name" at bounding box center [216, 63] width 155 height 12
type input "[PERSON_NAME]"
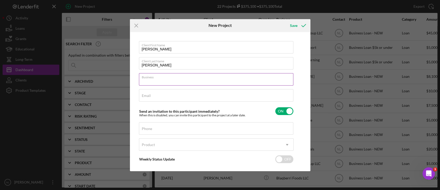
click at [161, 79] on input "Business" at bounding box center [216, 79] width 155 height 12
paste input "Family Love Realty LLC"
type input "Family Love Realty LLC"
click at [155, 99] on input "Email" at bounding box center [216, 95] width 155 height 12
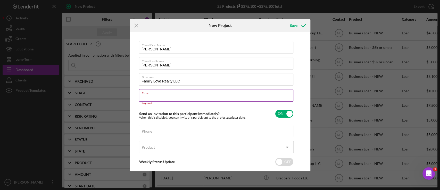
click at [158, 96] on input "Email" at bounding box center [216, 95] width 155 height 12
paste input "[PERSON_NAME][EMAIL_ADDRESS][DOMAIN_NAME]"
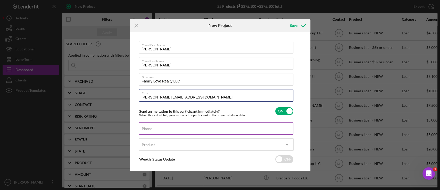
type input "[PERSON_NAME][EMAIL_ADDRESS][DOMAIN_NAME]"
click at [141, 130] on input "Phone" at bounding box center [216, 128] width 155 height 12
click at [158, 133] on input "Phone" at bounding box center [216, 128] width 155 height 12
paste input "[PHONE_NUMBER]"
type input "[PHONE_NUMBER]"
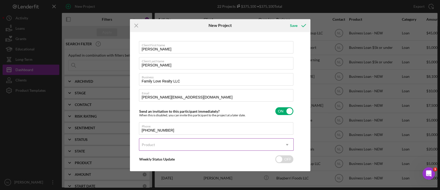
click at [165, 143] on div "Product" at bounding box center [210, 145] width 142 height 12
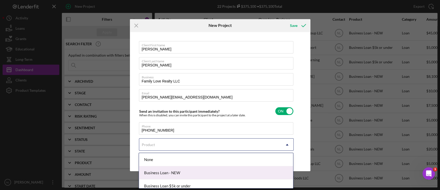
click at [174, 175] on div "Business Loan - NEW" at bounding box center [216, 172] width 154 height 13
checkbox input "true"
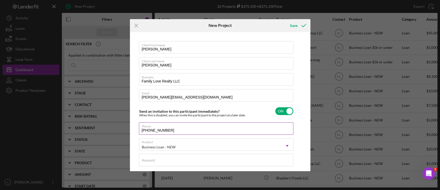
scroll to position [49, 0]
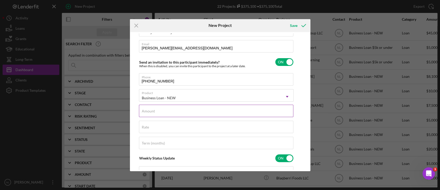
click at [167, 114] on input "Amount" at bounding box center [216, 110] width 155 height 12
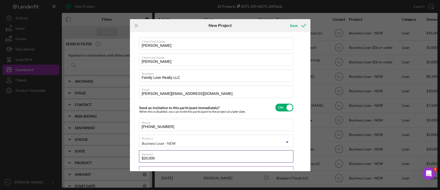
scroll to position [0, 0]
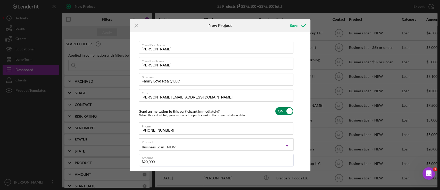
type input "$20,000"
click at [289, 112] on input "checkbox" at bounding box center [285, 111] width 18 height 8
checkbox input "false"
click at [294, 24] on div "Save" at bounding box center [293, 25] width 7 height 10
checkbox input "true"
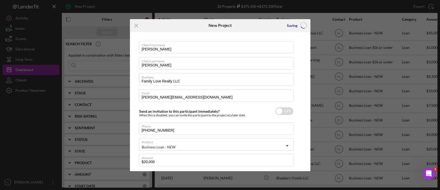
checkbox input "false"
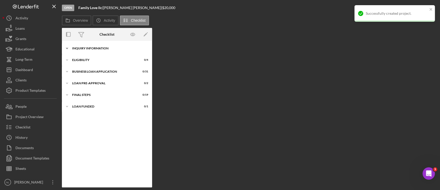
click at [101, 48] on div "INQUIRY INFORMATION" at bounding box center [109, 48] width 74 height 3
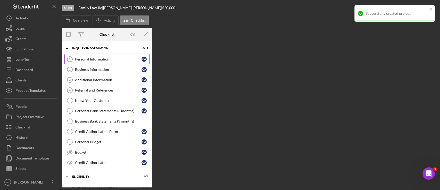
click at [101, 59] on div "Personal Information" at bounding box center [108, 59] width 67 height 4
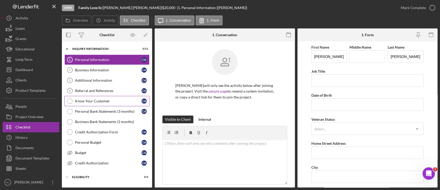
click at [100, 100] on div "Know Your Customer" at bounding box center [108, 101] width 67 height 4
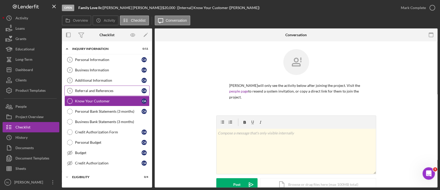
click at [96, 93] on link "Referral and References 4 Referral and References C A" at bounding box center [106, 90] width 85 height 10
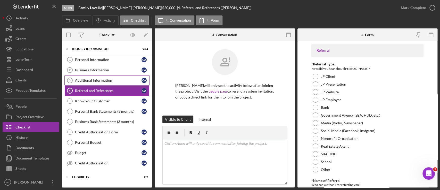
click at [90, 82] on div "Additional Information" at bounding box center [108, 80] width 67 height 4
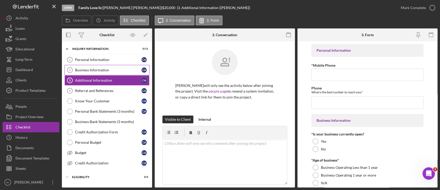
click at [87, 74] on link "Business Information 2 Business Information C A" at bounding box center [106, 70] width 85 height 10
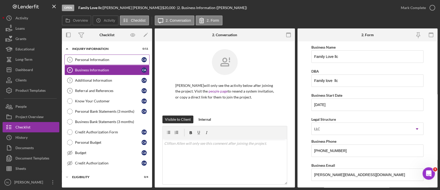
click at [88, 61] on div "Personal Information" at bounding box center [108, 60] width 67 height 4
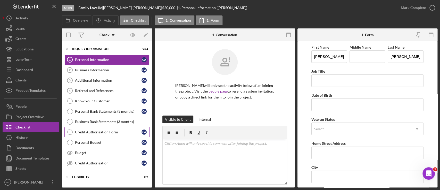
click at [106, 135] on link "Credit Authorization Form Credit Authorization Form C A" at bounding box center [106, 132] width 85 height 10
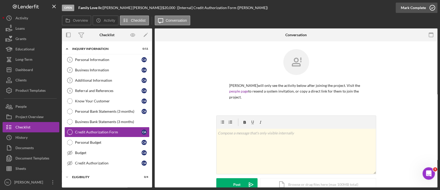
click at [407, 7] on div "Mark Complete" at bounding box center [413, 8] width 25 height 10
click at [101, 141] on div "Personal Budget" at bounding box center [108, 142] width 67 height 4
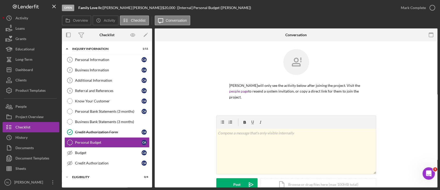
click at [410, 15] on div "Overview Icon/History Activity Checklist Icon/Message Conversation" at bounding box center [250, 20] width 376 height 10
click at [408, 11] on div "Mark Complete" at bounding box center [413, 8] width 25 height 10
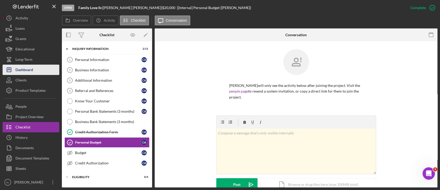
click at [27, 68] on div "Dashboard" at bounding box center [24, 70] width 18 height 12
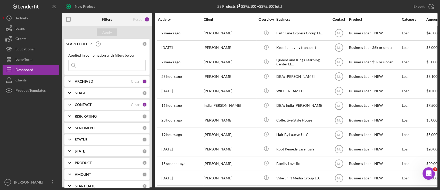
click at [87, 82] on b "ARCHIVED" at bounding box center [84, 81] width 18 height 4
click at [84, 106] on b "CONTACT" at bounding box center [83, 104] width 17 height 4
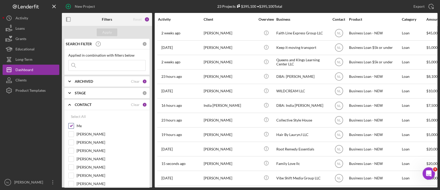
click at [70, 126] on input "Me" at bounding box center [71, 125] width 5 height 5
checkbox input "false"
click at [76, 82] on b "ARCHIVED" at bounding box center [84, 81] width 18 height 4
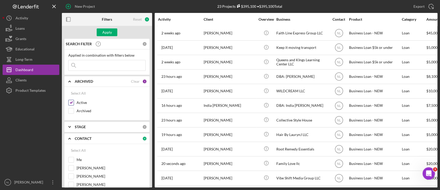
click at [71, 102] on input "Active" at bounding box center [71, 102] width 5 height 5
checkbox input "false"
click at [95, 66] on input at bounding box center [107, 65] width 77 height 10
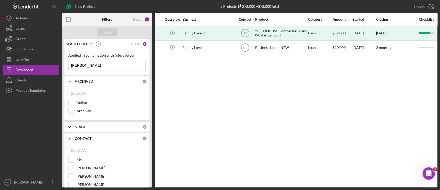
scroll to position [0, 98]
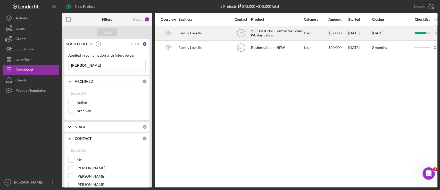
type input "[PERSON_NAME]"
click at [223, 36] on div "Family Love llc" at bounding box center [205, 33] width 52 height 14
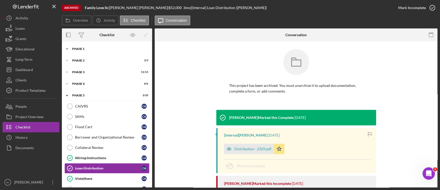
click at [98, 52] on div "Icon/Expander Phase 1 8 / 8" at bounding box center [107, 49] width 90 height 10
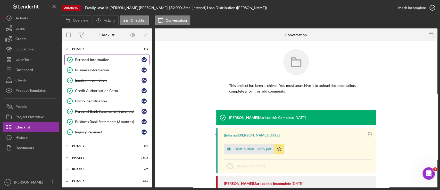
click at [98, 55] on link "Personal Information Personal Information C A" at bounding box center [106, 59] width 85 height 10
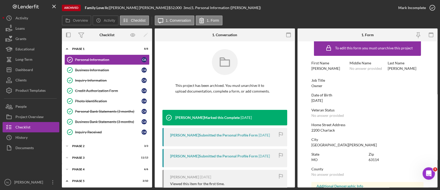
scroll to position [6, 0]
click at [323, 101] on div "[DATE]" at bounding box center [317, 100] width 11 height 4
click at [34, 68] on button "Icon/Dashboard Dashboard" at bounding box center [31, 69] width 57 height 10
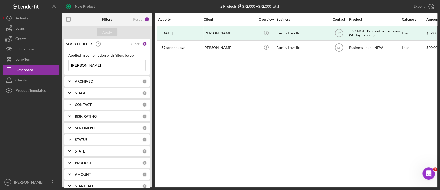
click at [89, 83] on b "ARCHIVED" at bounding box center [84, 81] width 18 height 4
click at [71, 102] on input "Active" at bounding box center [71, 102] width 5 height 5
checkbox input "true"
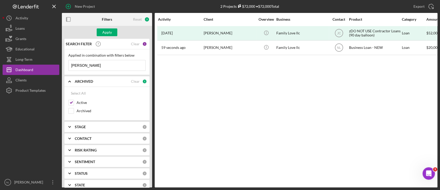
click at [81, 137] on b "CONTACT" at bounding box center [83, 138] width 17 height 4
click at [71, 158] on input "Me" at bounding box center [71, 159] width 5 height 5
checkbox input "true"
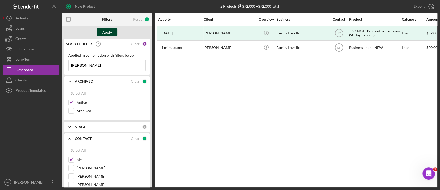
click at [109, 34] on div "Apply" at bounding box center [107, 32] width 10 height 8
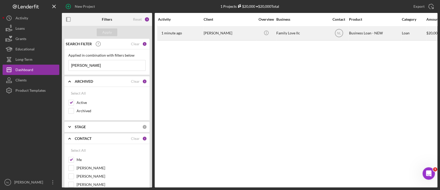
click at [192, 36] on div "1 minute ago [PERSON_NAME]" at bounding box center [180, 33] width 45 height 14
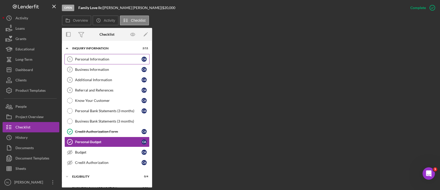
click at [96, 64] on link "Personal Information 1 Personal Information C A" at bounding box center [106, 59] width 85 height 10
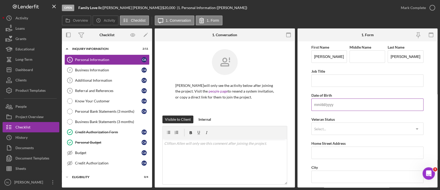
click at [323, 104] on input "Date of Birth" at bounding box center [368, 104] width 112 height 12
paste input "[DATE]"
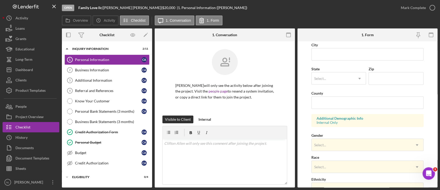
scroll to position [198, 0]
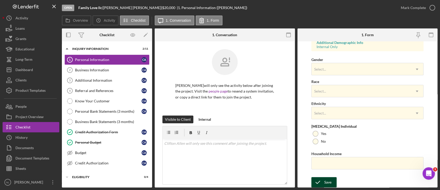
type input "[DATE]"
click at [320, 177] on icon "submit" at bounding box center [318, 181] width 13 height 13
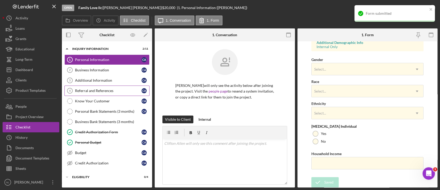
click at [99, 90] on div "Referral and References" at bounding box center [108, 90] width 67 height 4
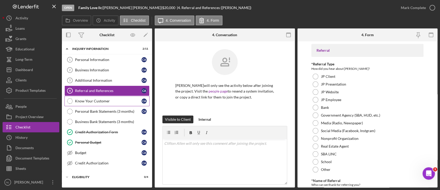
click at [112, 103] on link "Know Your Customer Know Your Customer C A" at bounding box center [106, 101] width 85 height 10
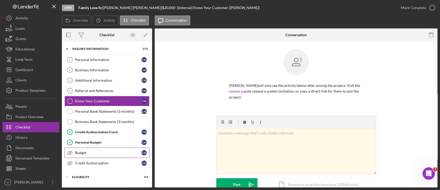
click at [108, 151] on div "Budget" at bounding box center [108, 152] width 67 height 4
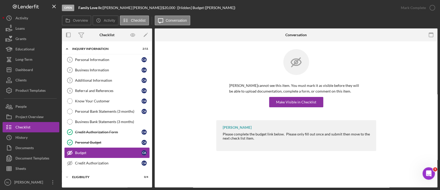
click at [108, 151] on div "Budget" at bounding box center [108, 152] width 67 height 4
click at [307, 101] on div "Make Visible in Checklist" at bounding box center [296, 102] width 40 height 10
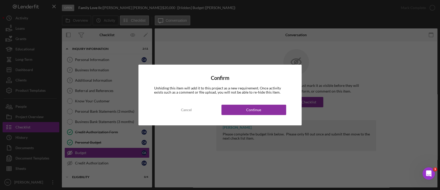
click at [272, 102] on div "Confirm Unhiding this item will add it to this project as a new requirement. On…" at bounding box center [220, 94] width 163 height 61
click at [270, 105] on button "Continue" at bounding box center [254, 109] width 65 height 10
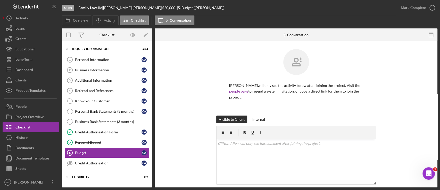
click at [123, 167] on div "Personal Information 1 Personal Information C A Business Information 2 Business…" at bounding box center [107, 112] width 90 height 116
click at [118, 162] on div "Credit Authorization" at bounding box center [108, 163] width 67 height 4
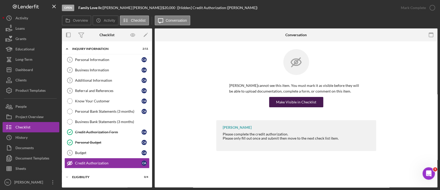
click at [296, 102] on div "Make Visible in Checklist" at bounding box center [296, 102] width 40 height 10
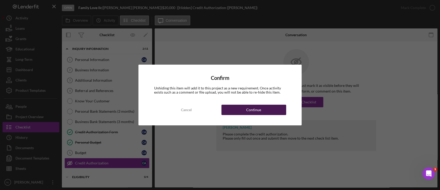
click at [264, 106] on button "Continue" at bounding box center [254, 109] width 65 height 10
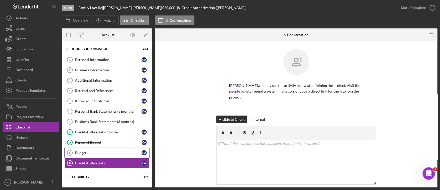
scroll to position [43, 0]
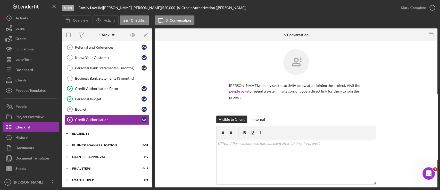
click at [90, 132] on div "ELIGIBILITY" at bounding box center [109, 133] width 74 height 3
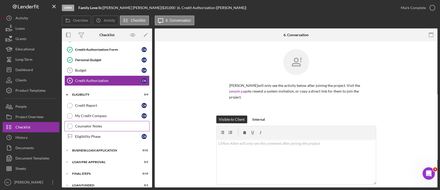
click at [93, 130] on link "Counselor Notes Counselor Notes" at bounding box center [106, 126] width 85 height 10
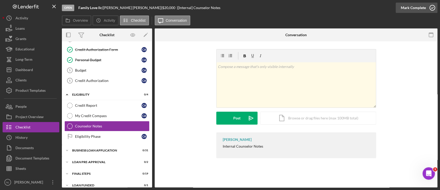
click at [409, 11] on div "Mark Complete" at bounding box center [413, 8] width 25 height 10
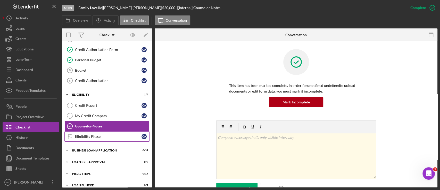
click at [87, 134] on div "Eligibility Phase" at bounding box center [108, 136] width 67 height 4
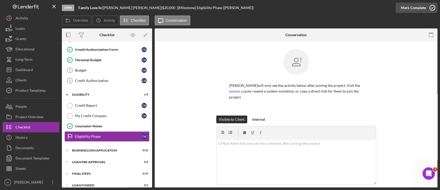
click at [411, 9] on div "Mark Complete" at bounding box center [413, 8] width 25 height 10
click at [122, 116] on div "My Credit Compass" at bounding box center [108, 116] width 67 height 4
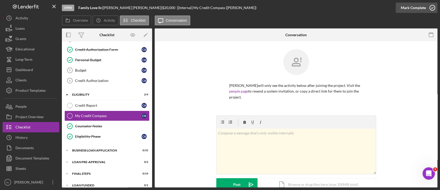
click at [401, 9] on button "Mark Complete" at bounding box center [417, 8] width 42 height 10
click at [117, 146] on div "Icon/Expander BUSINESS LOAN APPLICATION 0 / 31" at bounding box center [107, 150] width 90 height 10
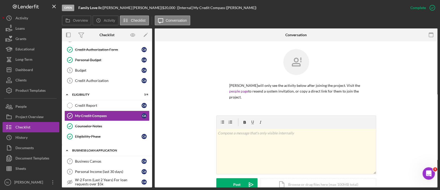
scroll to position [144, 0]
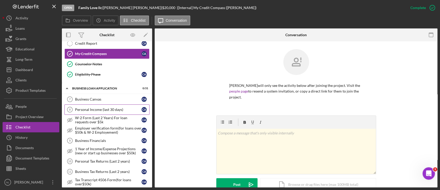
click at [111, 109] on div "Personal Income (last 30 days)" at bounding box center [108, 109] width 67 height 4
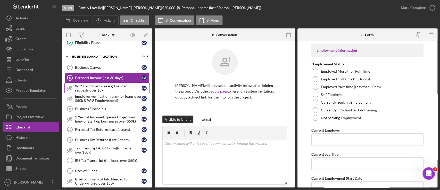
scroll to position [194, 0]
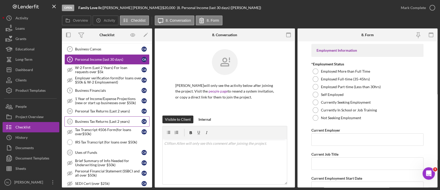
click at [107, 121] on div "Business Tax Returns (Last 2 years)" at bounding box center [108, 121] width 67 height 4
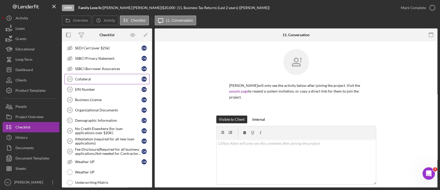
scroll to position [330, 0]
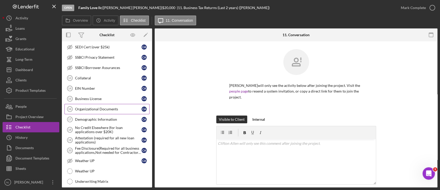
click at [93, 104] on link "Organizational Documents 16 Organizational Documents C A" at bounding box center [106, 109] width 85 height 10
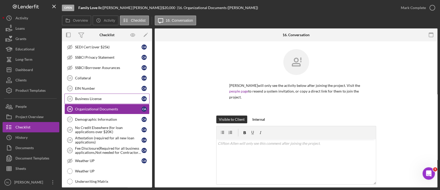
click at [93, 100] on link "Business License 15 Business License C A" at bounding box center [106, 98] width 85 height 10
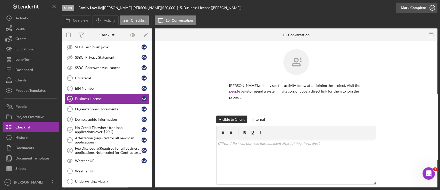
click at [413, 7] on div "Mark Complete" at bounding box center [413, 8] width 25 height 10
click at [113, 130] on div "No Credit Elsewhere (for loan applications over $20K)" at bounding box center [108, 129] width 67 height 8
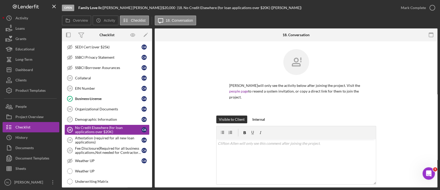
click at [407, 13] on div "Mark Complete" at bounding box center [417, 7] width 42 height 15
click at [406, 10] on div "Mark Complete" at bounding box center [413, 8] width 25 height 10
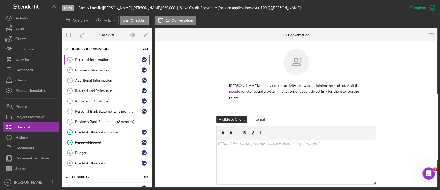
click at [97, 60] on div "Personal Information" at bounding box center [108, 60] width 67 height 4
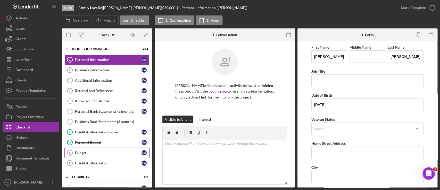
click at [97, 155] on link "Budget 5 Budget C A" at bounding box center [106, 152] width 85 height 10
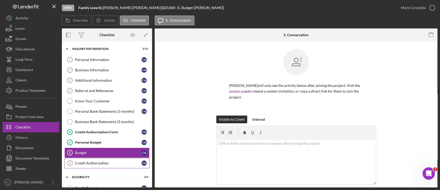
click at [110, 161] on div "Credit Authorization" at bounding box center [108, 163] width 67 height 4
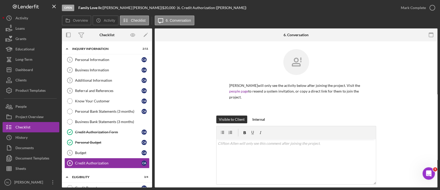
scroll to position [57, 0]
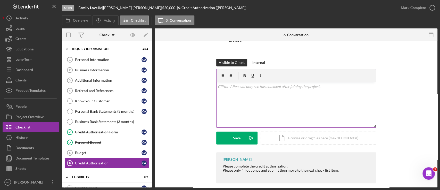
click at [232, 88] on div "v Color teal Color pink Remove color Add row above Add row below Add column bef…" at bounding box center [296, 104] width 159 height 45
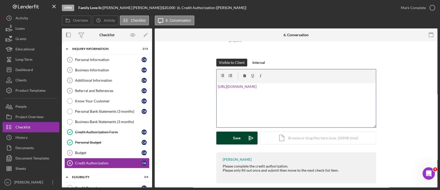
click at [237, 134] on div "Save" at bounding box center [236, 137] width 7 height 13
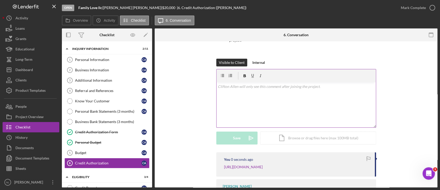
click at [226, 87] on div "v Color teal Color pink Remove color Add row above Add row below Add column bef…" at bounding box center [296, 104] width 159 height 45
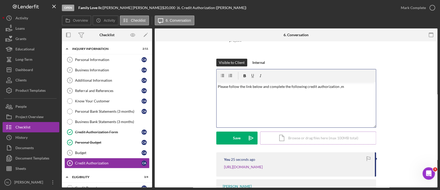
drag, startPoint x: 337, startPoint y: 113, endPoint x: 337, endPoint y: 135, distance: 21.9
click at [337, 135] on form "v Color teal Color pink Remove color Add row above Add row below Add column bef…" at bounding box center [296, 106] width 160 height 75
click at [351, 85] on div "v Color teal Color pink Remove color Add row above Add row below Add column bef…" at bounding box center [296, 104] width 159 height 45
click at [244, 133] on button "Save Icon/icon-invite-send" at bounding box center [236, 137] width 41 height 13
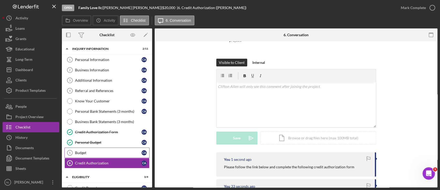
click at [90, 149] on link "Budget 5 Budget C A" at bounding box center [106, 152] width 85 height 10
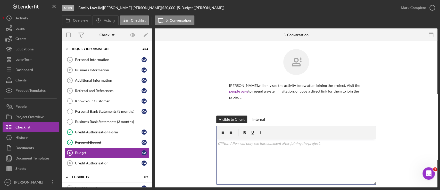
click at [245, 145] on div "v Color teal Color pink Remove color Add row above Add row below Add column bef…" at bounding box center [296, 161] width 159 height 45
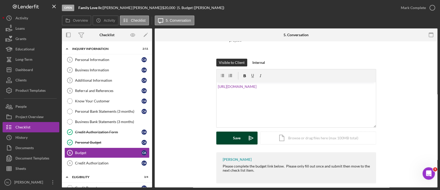
click at [243, 132] on button "Save Icon/icon-invite-send" at bounding box center [236, 137] width 41 height 13
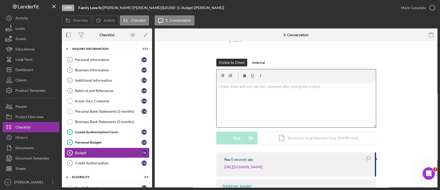
click at [233, 98] on div "v Color teal Color pink Remove color Add row above Add row below Add column bef…" at bounding box center [296, 104] width 159 height 45
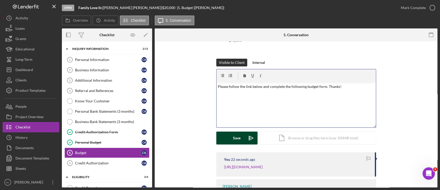
click at [228, 132] on button "Save Icon/icon-invite-send" at bounding box center [236, 137] width 41 height 13
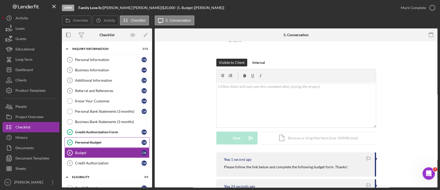
scroll to position [97, 0]
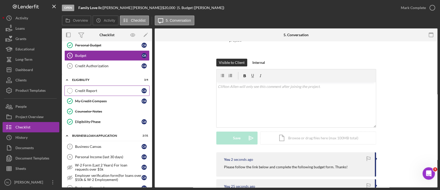
click at [115, 92] on div "Credit Report" at bounding box center [108, 90] width 67 height 4
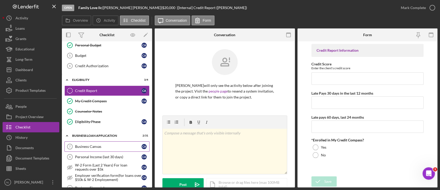
click at [113, 144] on div "Business Canvas" at bounding box center [108, 146] width 67 height 4
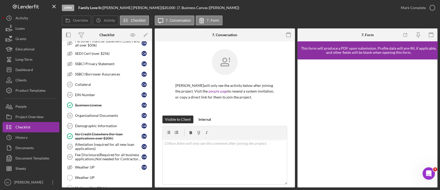
scroll to position [331, 0]
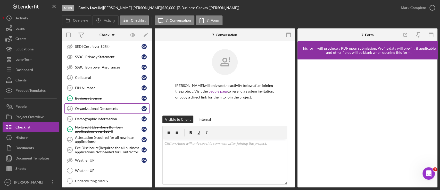
click at [98, 106] on div "Organizational Documents" at bounding box center [108, 108] width 67 height 4
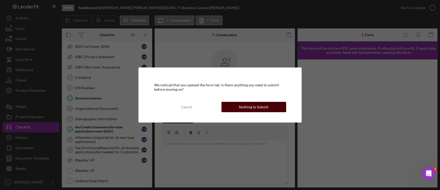
click at [230, 103] on button "Nothing to Submit" at bounding box center [254, 107] width 65 height 10
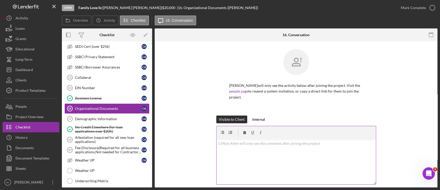
scroll to position [69, 0]
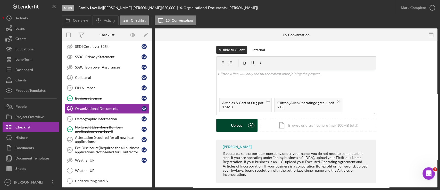
click at [245, 119] on icon "Icon/Upload" at bounding box center [251, 125] width 13 height 13
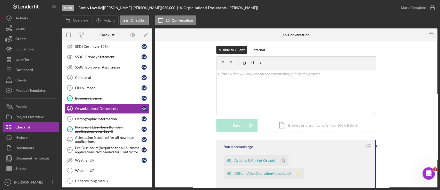
click at [297, 168] on icon "Icon/Star" at bounding box center [299, 173] width 10 height 10
click at [278, 155] on icon "Icon/Star" at bounding box center [283, 160] width 10 height 10
click at [417, 9] on div "Mark Complete" at bounding box center [413, 8] width 25 height 10
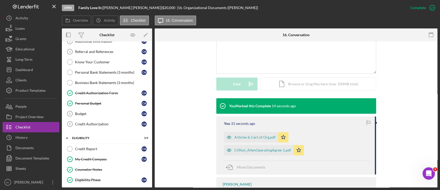
scroll to position [0, 0]
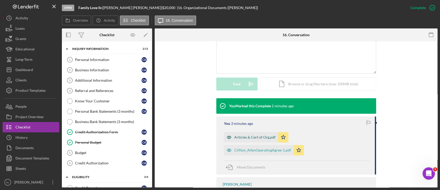
click at [256, 135] on div "Articles & Cert of Org.pdf" at bounding box center [255, 137] width 41 height 4
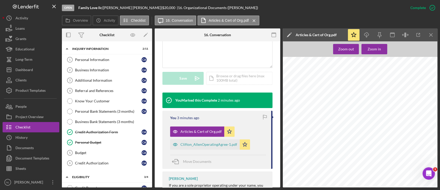
scroll to position [64, 0]
click at [435, 35] on icon "Icon/Menu Close" at bounding box center [432, 35] width 12 height 12
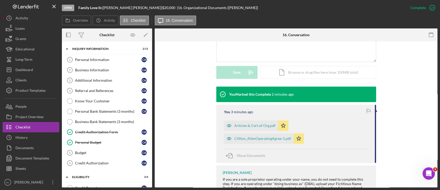
scroll to position [111, 0]
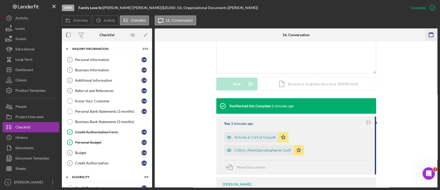
click at [432, 35] on icon "button" at bounding box center [432, 35] width 12 height 12
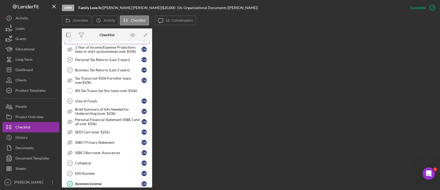
scroll to position [287, 0]
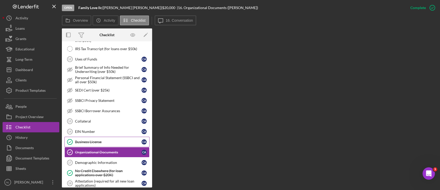
click at [94, 140] on div "Business License" at bounding box center [108, 142] width 67 height 4
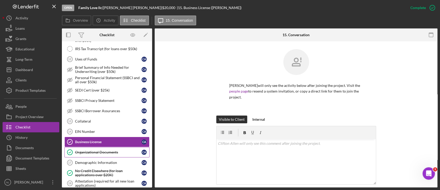
click at [95, 151] on div "Organizational Documents" at bounding box center [108, 152] width 67 height 4
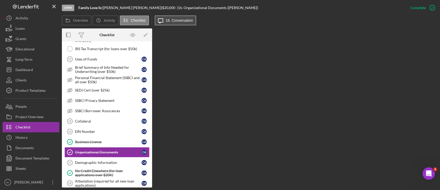
click at [166, 20] on label "16. Conversation" at bounding box center [179, 20] width 27 height 4
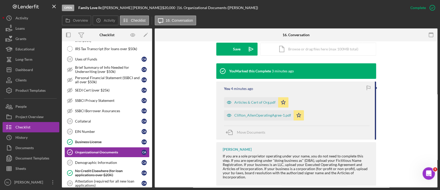
scroll to position [148, 0]
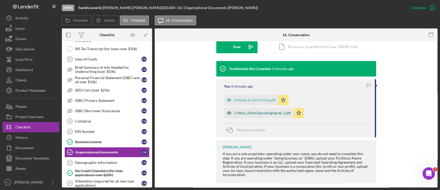
click at [254, 111] on div "Clifton_AllenOperatingAgree-1.pdf" at bounding box center [263, 113] width 57 height 4
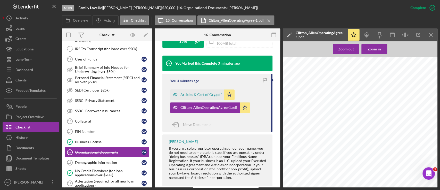
scroll to position [0, 0]
click at [433, 34] on icon "Icon/Menu Close" at bounding box center [432, 35] width 12 height 12
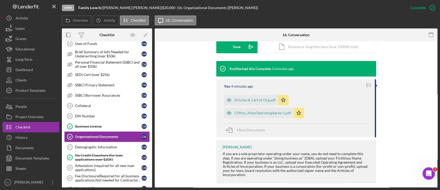
scroll to position [309, 0]
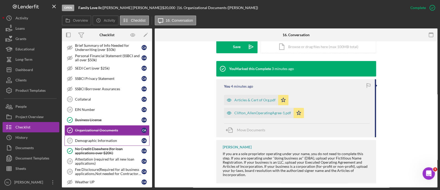
click at [97, 141] on link "Demographic Information 17 Demographic Information C A" at bounding box center [106, 140] width 85 height 10
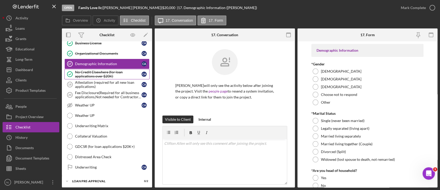
scroll to position [408, 0]
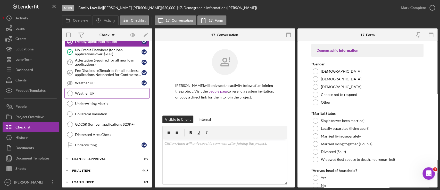
click at [94, 91] on div "Weather UP" at bounding box center [112, 93] width 74 height 4
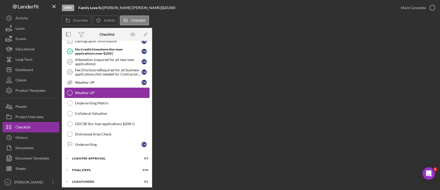
scroll to position [408, 0]
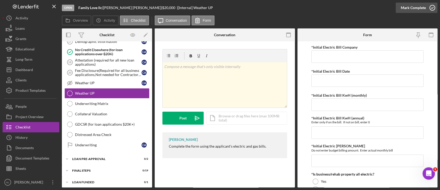
click at [418, 11] on div "Mark Complete" at bounding box center [413, 8] width 25 height 10
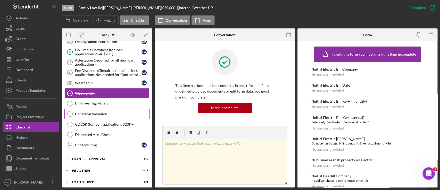
click at [85, 112] on div "Collateral Valuation" at bounding box center [112, 114] width 74 height 4
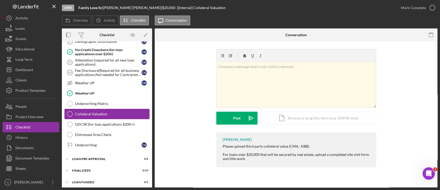
scroll to position [408, 0]
click at [132, 122] on div "GDCSR (for loan applications $20K+)" at bounding box center [112, 124] width 74 height 4
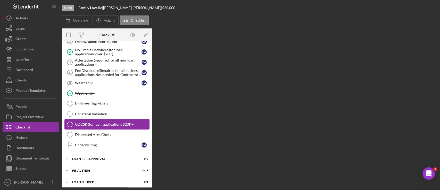
scroll to position [408, 0]
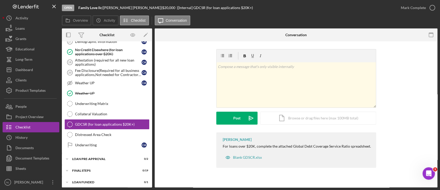
click at [421, 2] on div "Mark Complete" at bounding box center [417, 7] width 42 height 15
click at [416, 6] on div "Mark Complete" at bounding box center [413, 8] width 25 height 10
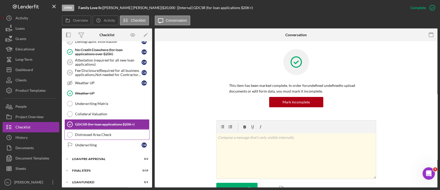
click at [136, 132] on div "Distressed Area Check" at bounding box center [112, 134] width 74 height 4
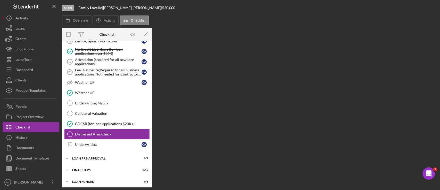
scroll to position [408, 0]
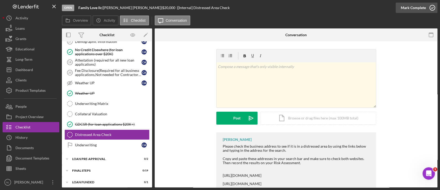
click at [414, 12] on div "Mark Complete" at bounding box center [413, 8] width 25 height 10
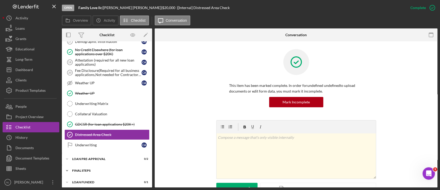
click at [98, 170] on div "Icon/Expander FINAL STEPS 0 / 19" at bounding box center [107, 170] width 90 height 10
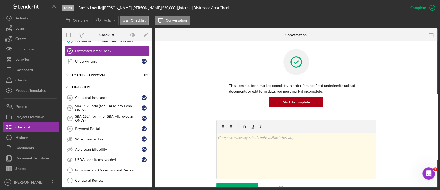
scroll to position [515, 0]
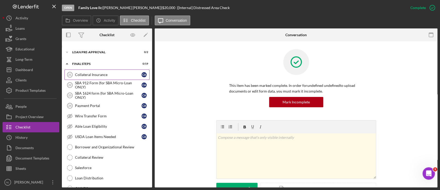
click at [101, 72] on div "Collateral Insurance" at bounding box center [108, 74] width 67 height 4
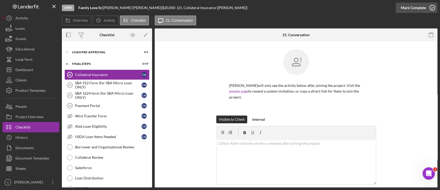
click at [418, 3] on div "Mark Complete" at bounding box center [413, 8] width 25 height 10
click at [105, 85] on div "SBA 912 Form (for SBA Micro-Loan ONLY)" at bounding box center [108, 85] width 67 height 8
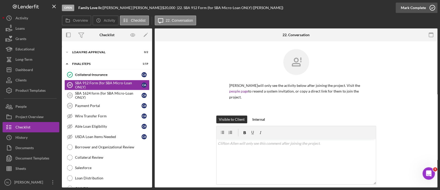
click at [415, 4] on div "Mark Complete" at bounding box center [413, 8] width 25 height 10
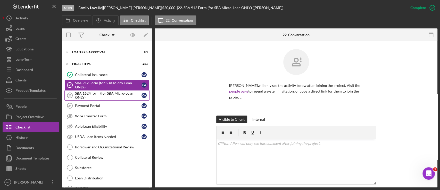
click at [124, 91] on div "SBA 1624 form (for SBA Micro-Loan ONLY)" at bounding box center [108, 95] width 67 height 8
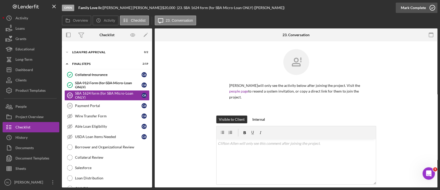
click at [413, 6] on div "Mark Complete" at bounding box center [413, 8] width 25 height 10
click at [111, 106] on link "Payment Portal 24 Payment Portal C A" at bounding box center [106, 105] width 85 height 10
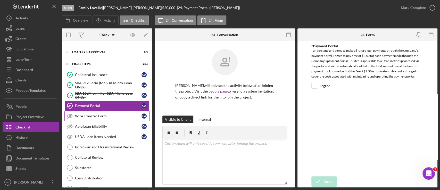
drag, startPoint x: 111, startPoint y: 106, endPoint x: 110, endPoint y: 110, distance: 4.6
click at [110, 110] on div "Collateral Insurance Collateral Insurance C A SBA 912 Form (for SBA Micro-Loan …" at bounding box center [107, 168] width 90 height 199
click at [100, 116] on link "Wire Transfer Form Wire Transfer Form C A" at bounding box center [106, 116] width 85 height 10
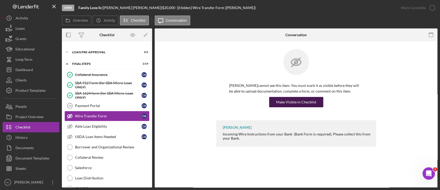
click at [296, 99] on div "Make Visible in Checklist" at bounding box center [296, 102] width 40 height 10
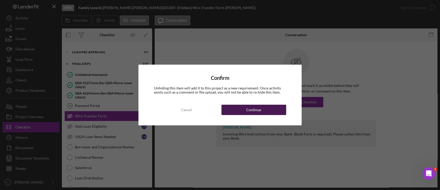
click at [257, 112] on div "Continue" at bounding box center [253, 109] width 15 height 10
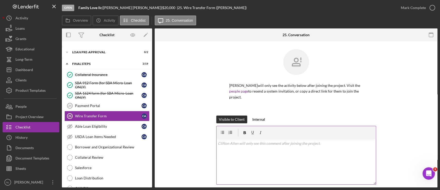
click at [250, 147] on div "v Color teal Color pink Remove color Add row above Add row below Add column bef…" at bounding box center [296, 161] width 159 height 45
click at [265, 140] on p "Please upload wiriing in" at bounding box center [296, 143] width 157 height 6
click at [239, 142] on div "v Color teal Color pink Remove color Add row above Add row below Add column bef…" at bounding box center [296, 161] width 159 height 45
click at [256, 140] on p "Please upload wiriing in" at bounding box center [296, 143] width 157 height 6
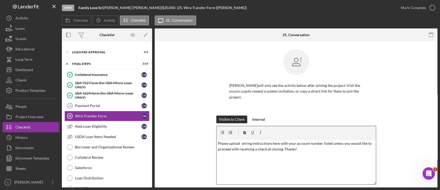
scroll to position [53, 0]
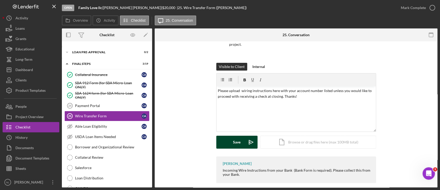
click at [231, 141] on button "Save Icon/icon-invite-send" at bounding box center [236, 141] width 41 height 13
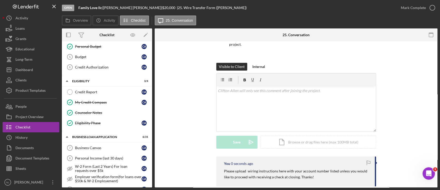
scroll to position [0, 0]
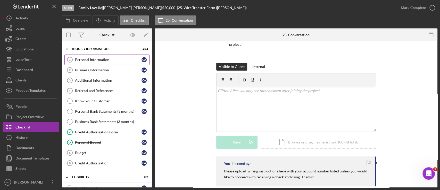
click at [106, 61] on div "Personal Information" at bounding box center [108, 60] width 67 height 4
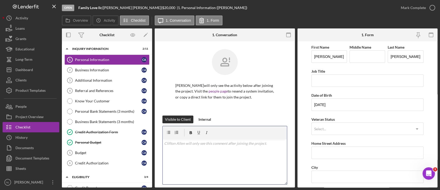
click at [203, 160] on div "v Color teal Color pink Remove color Add row above Add row below Add column bef…" at bounding box center [225, 161] width 124 height 45
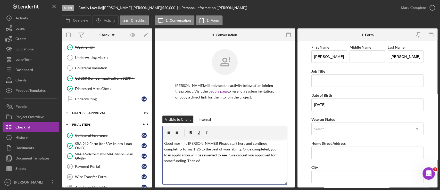
scroll to position [111, 0]
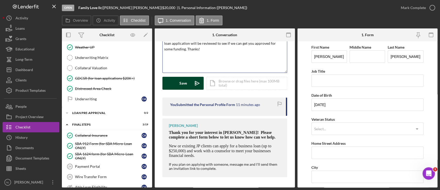
click at [191, 85] on icon "Icon/icon-invite-send" at bounding box center [197, 83] width 13 height 13
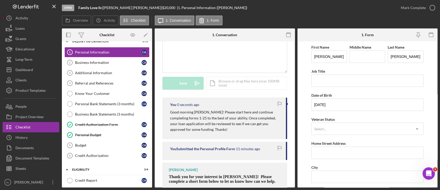
scroll to position [0, 0]
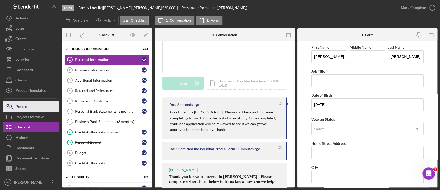
click at [28, 110] on button "People" at bounding box center [31, 106] width 57 height 10
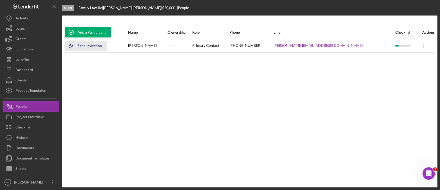
click at [93, 47] on div "Send Invitation" at bounding box center [90, 46] width 24 height 10
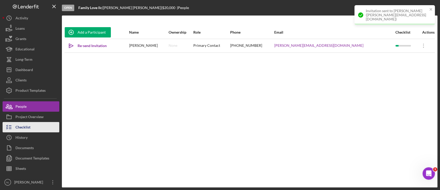
click at [46, 129] on button "Checklist" at bounding box center [31, 127] width 57 height 10
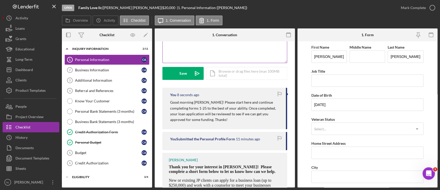
scroll to position [122, 0]
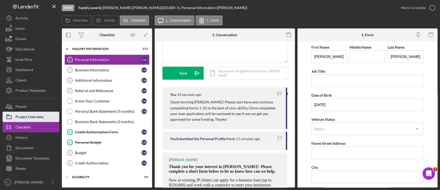
drag, startPoint x: 97, startPoint y: 95, endPoint x: 17, endPoint y: 112, distance: 82.2
click at [17, 112] on div "Open Family Love llc | [PERSON_NAME] | $20,000 $20,000 | 1. Personal Informatio…" at bounding box center [220, 93] width 435 height 187
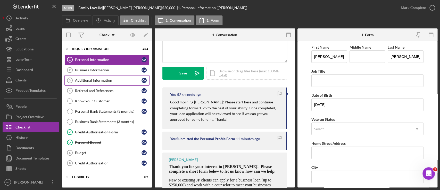
scroll to position [43, 0]
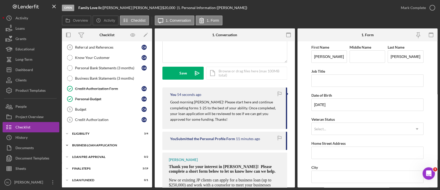
click at [111, 145] on div "BUSINESS LOAN APPLICATION" at bounding box center [109, 144] width 74 height 3
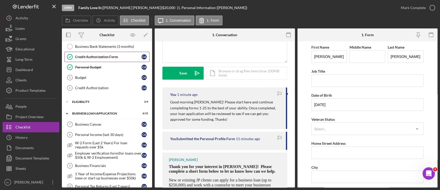
scroll to position [0, 0]
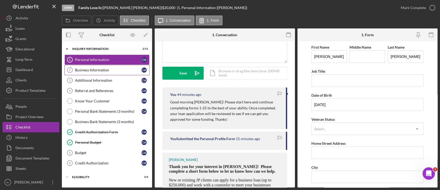
click at [120, 71] on div "Business Information" at bounding box center [108, 70] width 67 height 4
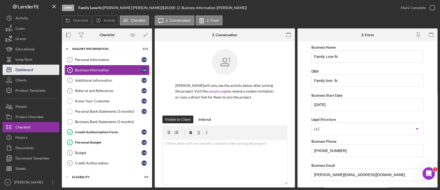
click at [43, 67] on button "Icon/Dashboard Dashboard" at bounding box center [31, 69] width 57 height 10
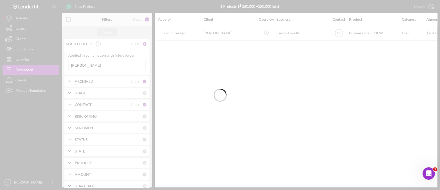
click at [107, 68] on div at bounding box center [220, 95] width 440 height 190
click at [107, 68] on input "[PERSON_NAME]" at bounding box center [107, 65] width 77 height 10
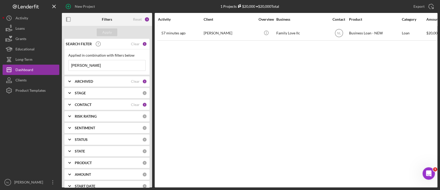
click at [107, 68] on input "[PERSON_NAME]" at bounding box center [107, 65] width 77 height 10
click at [88, 84] on div "ARCHIVED Clear 1" at bounding box center [111, 81] width 72 height 10
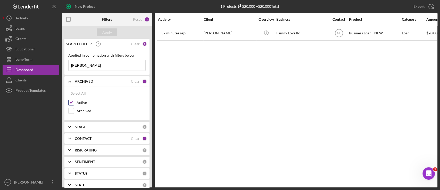
click at [74, 103] on div "Active" at bounding box center [106, 104] width 77 height 8
click at [71, 102] on input "Active" at bounding box center [71, 102] width 5 height 5
checkbox input "false"
click at [71, 107] on div "Active" at bounding box center [106, 104] width 77 height 8
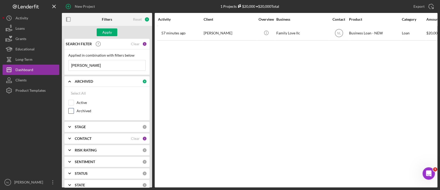
click at [71, 110] on input "Archived" at bounding box center [71, 110] width 5 height 5
checkbox input "true"
click at [87, 64] on input "[PERSON_NAME]" at bounding box center [107, 65] width 77 height 10
type input "[PERSON_NAME]"
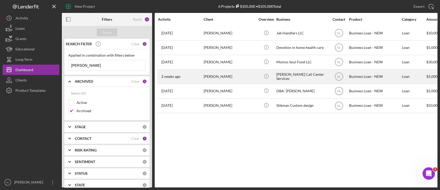
click at [225, 80] on div "[PERSON_NAME]" at bounding box center [230, 77] width 52 height 14
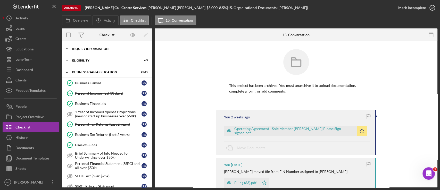
click at [104, 50] on div "INQUIRY INFORMATION" at bounding box center [109, 48] width 74 height 3
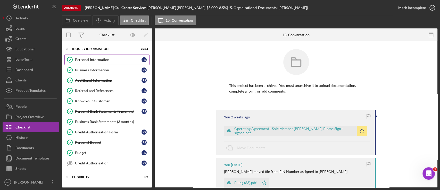
click at [103, 57] on link "Personal Information Personal Information R S" at bounding box center [106, 59] width 85 height 10
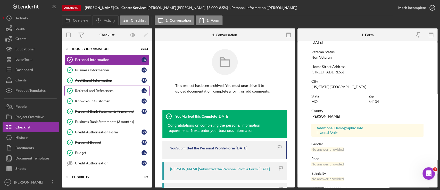
scroll to position [323, 0]
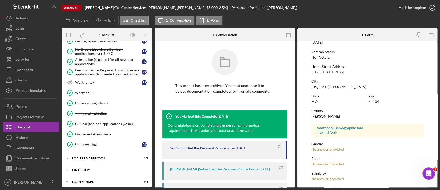
click at [110, 168] on div "FINAL STEPS" at bounding box center [109, 169] width 74 height 3
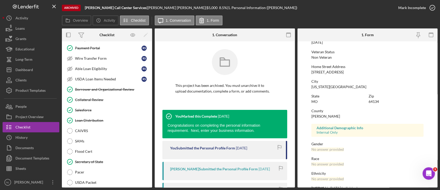
scroll to position [492, 0]
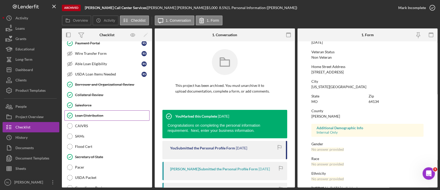
click at [93, 113] on div "Loan Distribution" at bounding box center [112, 115] width 74 height 4
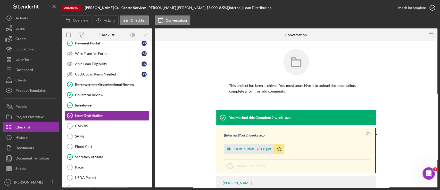
scroll to position [29, 0]
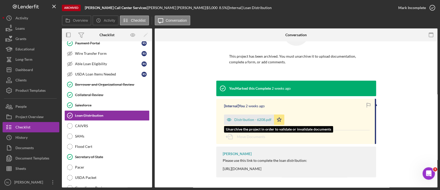
click at [255, 119] on div "Distribution - 6208.pdf" at bounding box center [253, 119] width 37 height 4
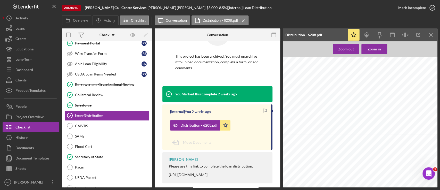
scroll to position [801, 0]
click at [370, 33] on icon "Icon/Download" at bounding box center [367, 35] width 12 height 12
